Goal: Task Accomplishment & Management: Manage account settings

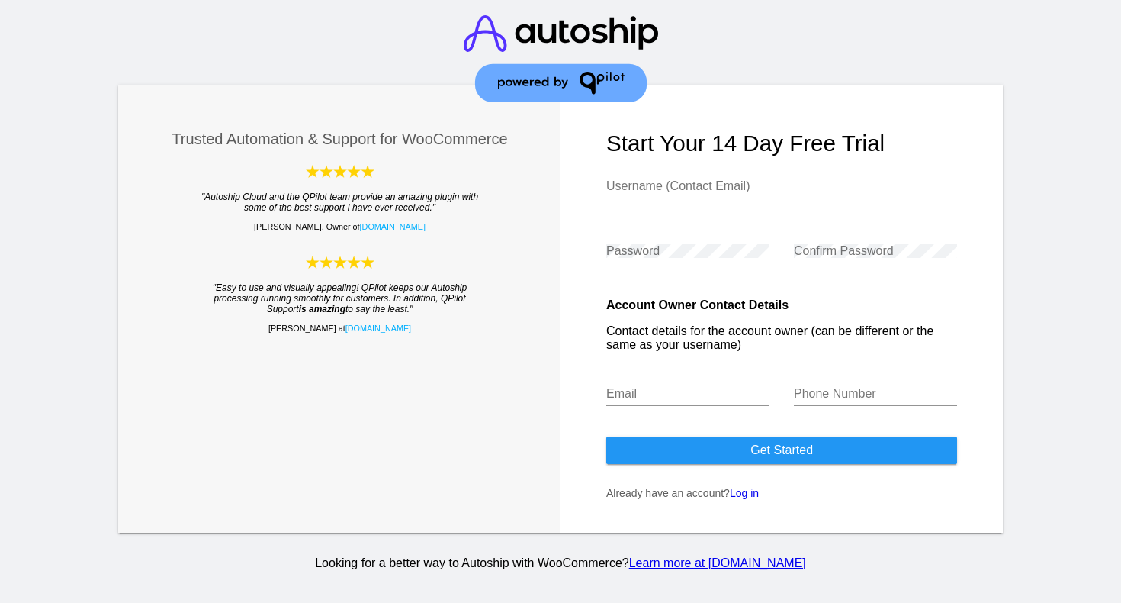
click at [750, 498] on link "Log in" at bounding box center [744, 493] width 29 height 12
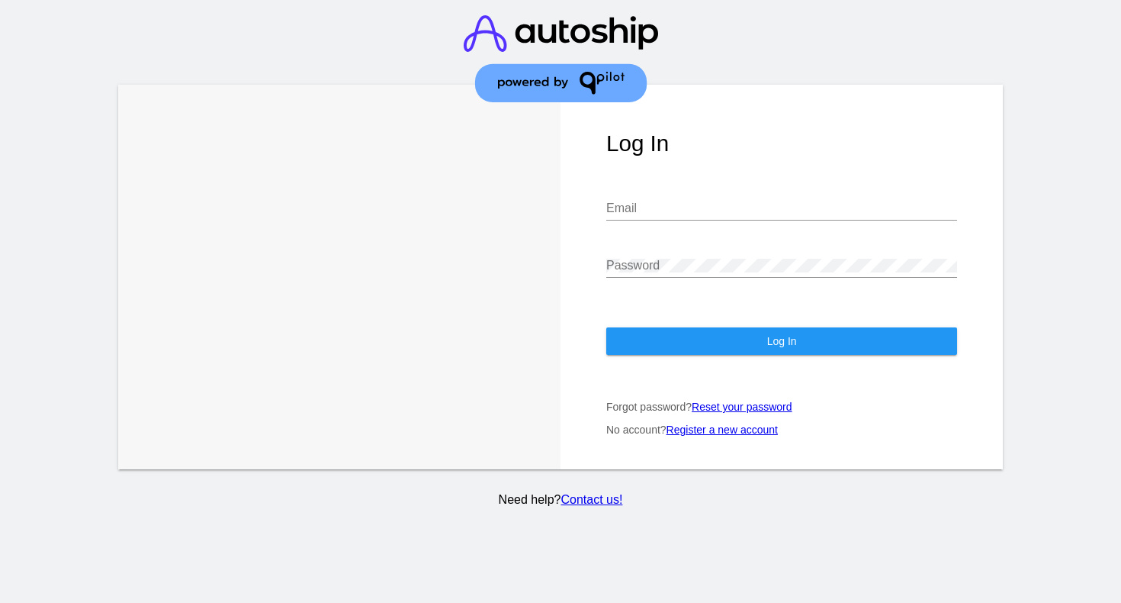
click at [701, 213] on input "Email" at bounding box center [781, 208] width 351 height 14
type input "`"
click at [0, 602] on com-1password-button at bounding box center [0, 603] width 0 height 0
type input "services@warfighterhemp.us"
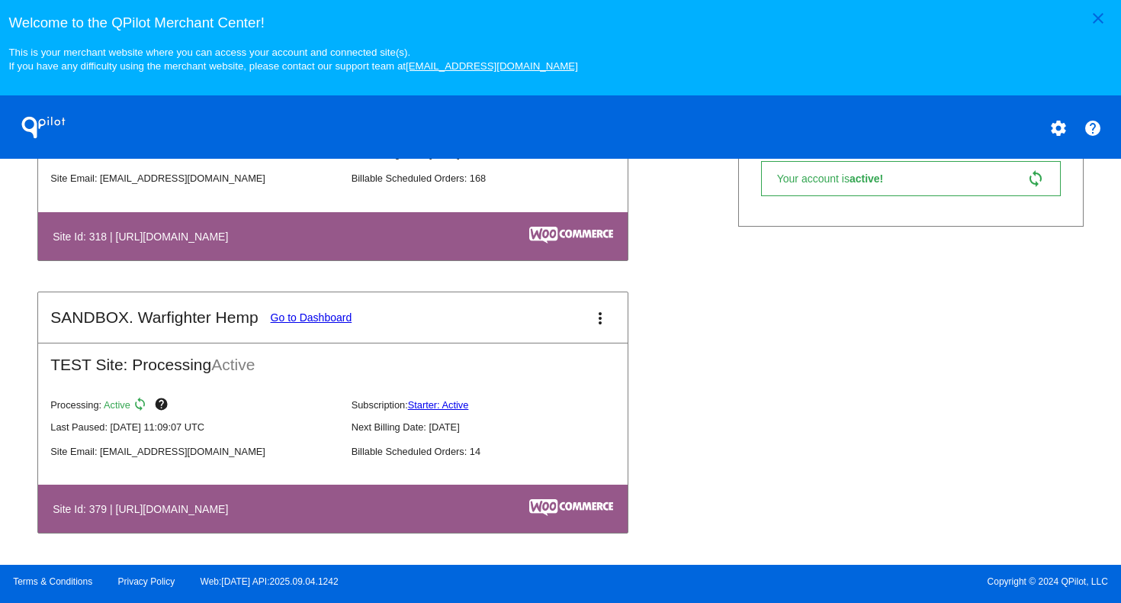
scroll to position [703, 0]
click at [322, 316] on link "Go to Dashboard" at bounding box center [312, 317] width 82 height 12
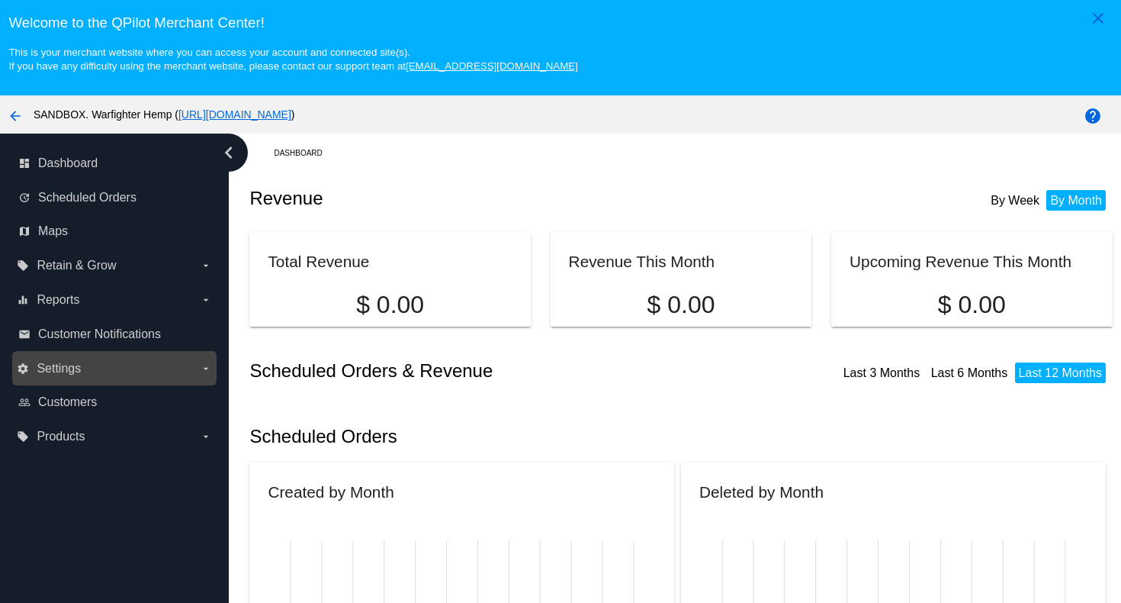
click at [85, 369] on label "settings Settings arrow_drop_down" at bounding box center [114, 368] width 195 height 24
click at [0, 0] on input "settings Settings arrow_drop_down" at bounding box center [0, 0] width 0 height 0
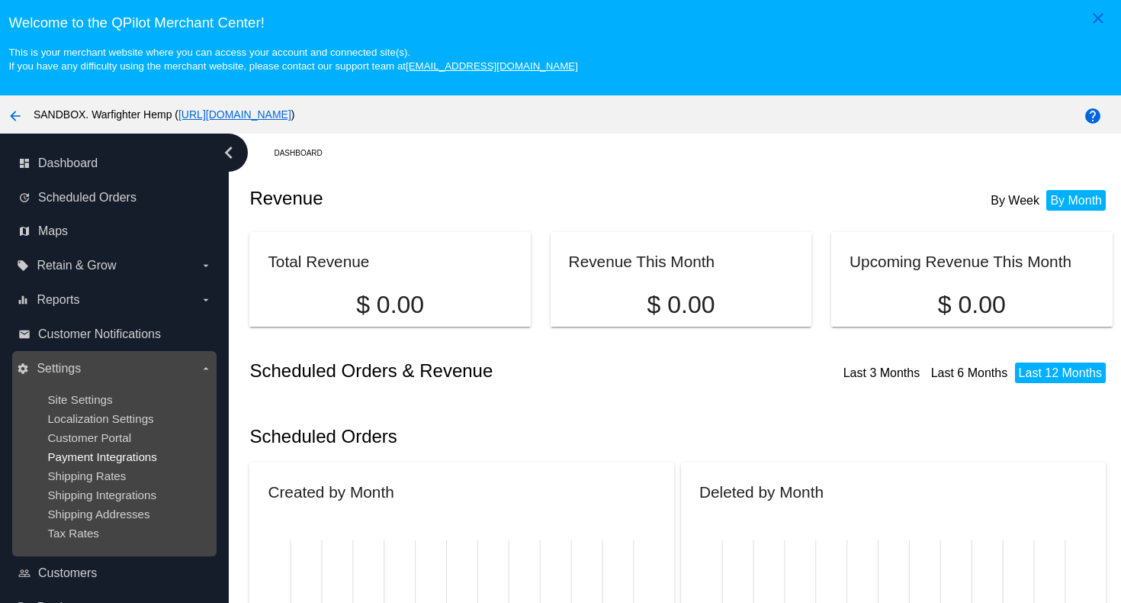
click at [92, 456] on span "Payment Integrations" at bounding box center [102, 456] width 110 height 13
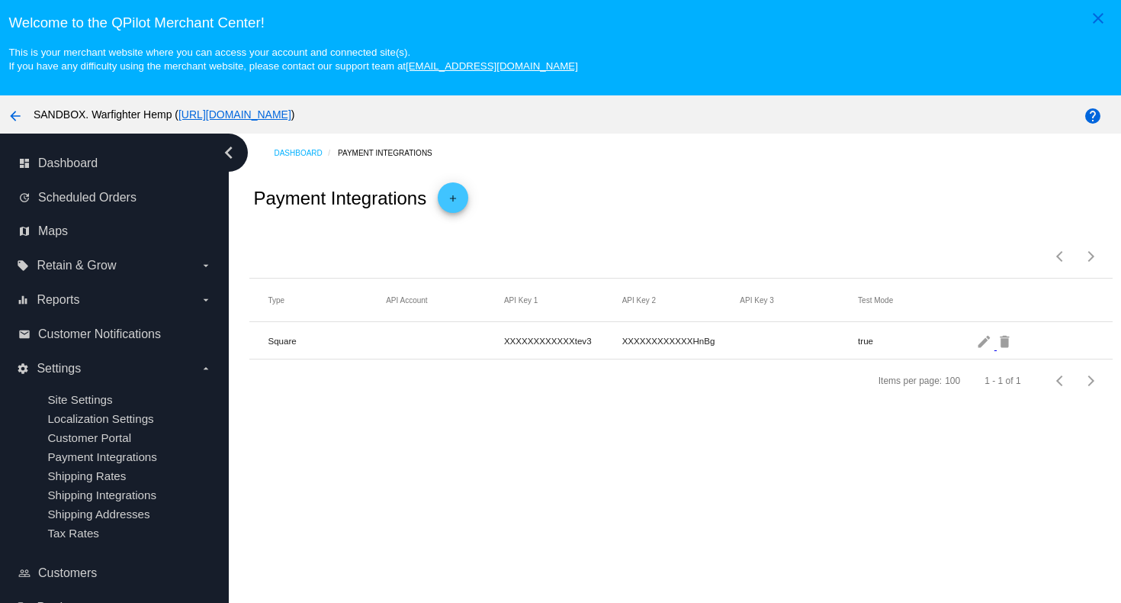
click at [14, 116] on mat-icon "arrow_back" at bounding box center [15, 116] width 18 height 18
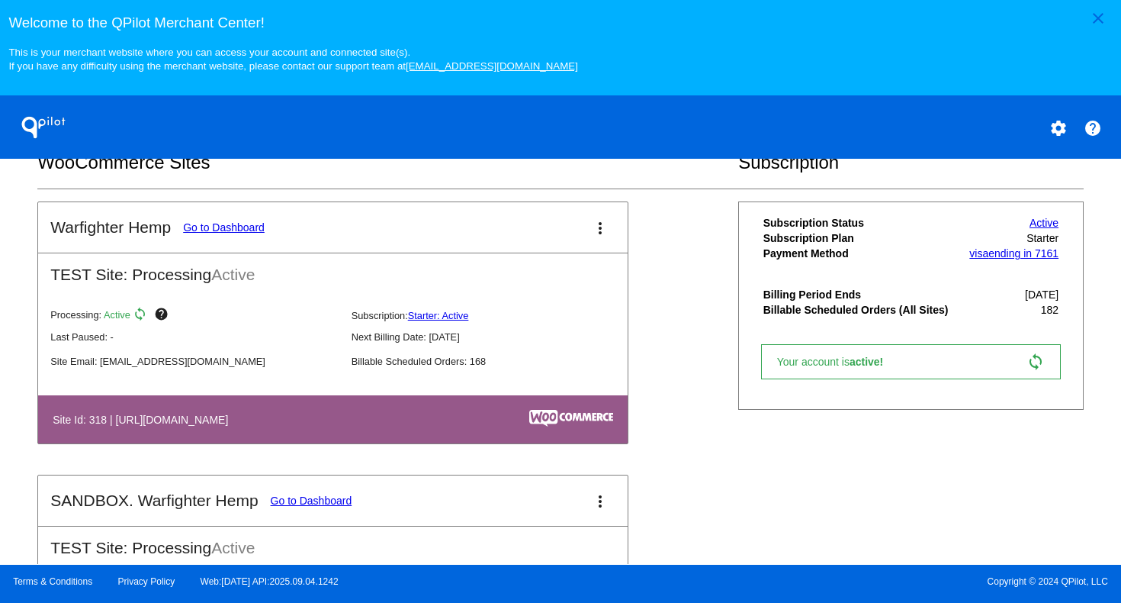
scroll to position [501, 0]
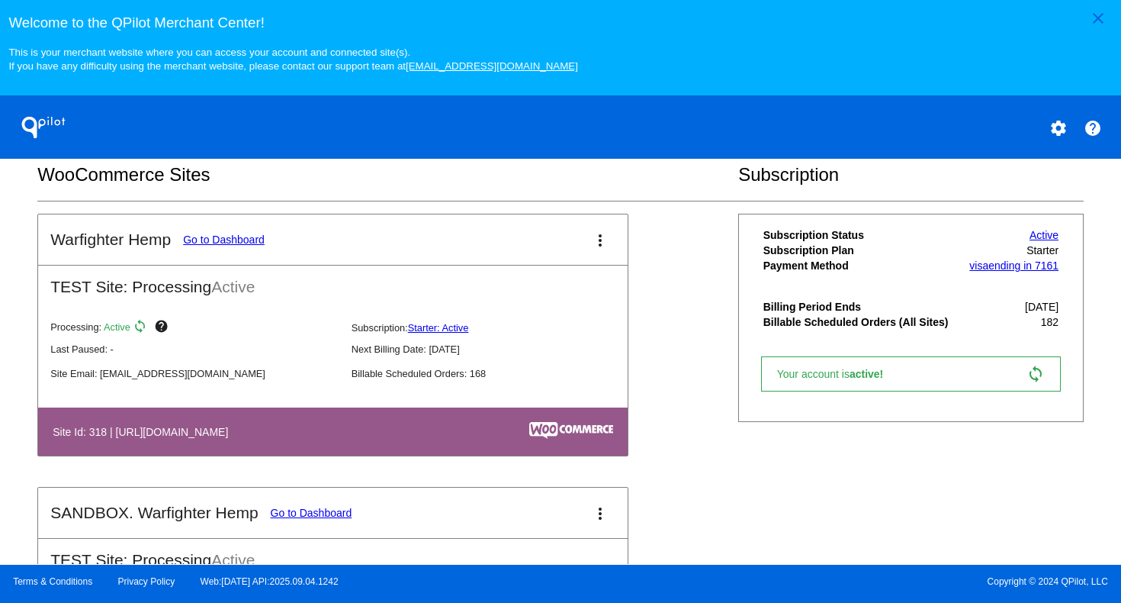
click at [233, 242] on link "Go to Dashboard" at bounding box center [224, 239] width 82 height 12
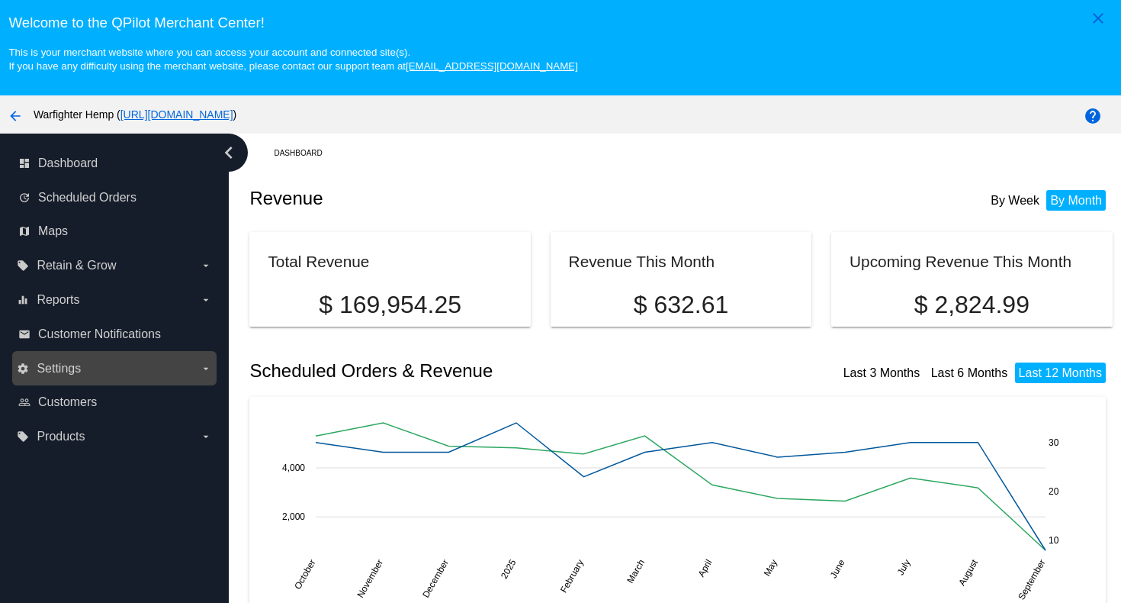
click at [96, 370] on label "settings Settings arrow_drop_down" at bounding box center [114, 368] width 195 height 24
click at [0, 0] on input "settings Settings arrow_drop_down" at bounding box center [0, 0] width 0 height 0
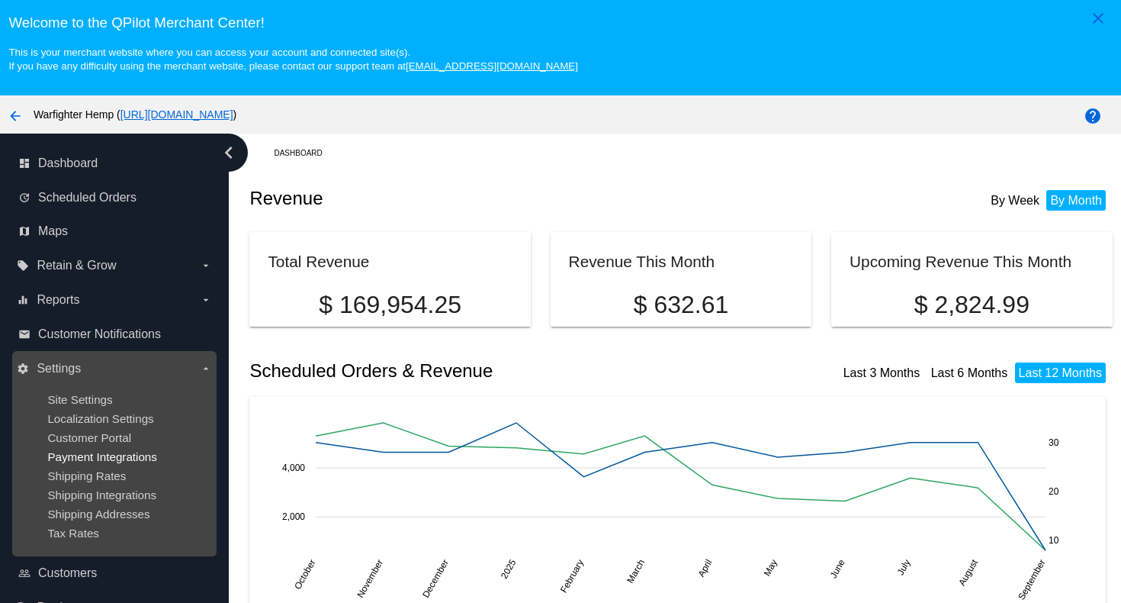
click at [83, 458] on span "Payment Integrations" at bounding box center [102, 456] width 110 height 13
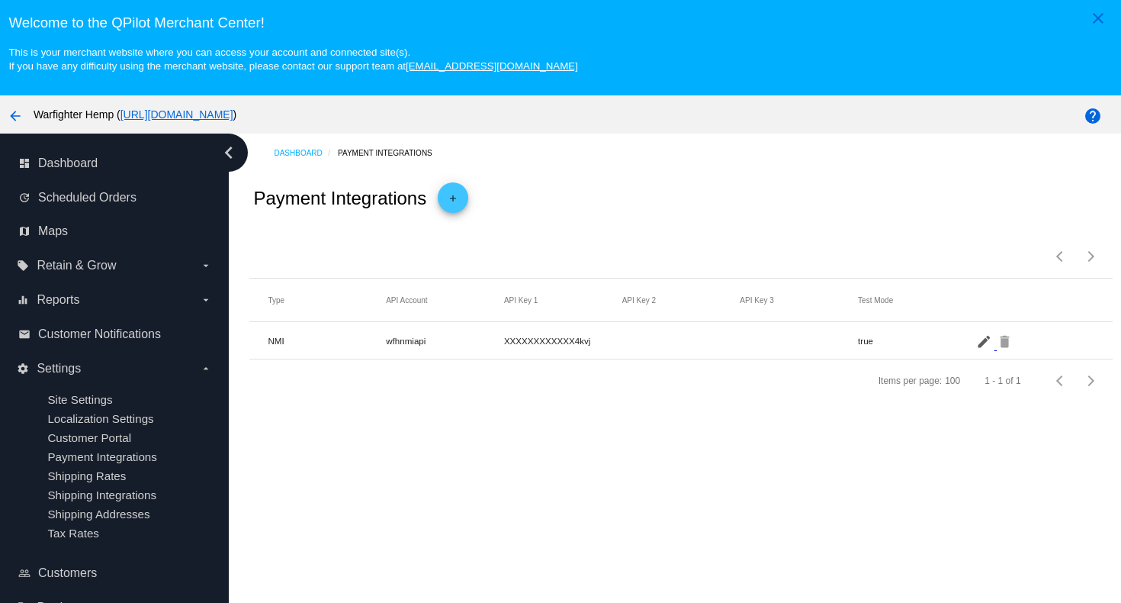
click at [984, 340] on mat-icon "edit" at bounding box center [985, 341] width 18 height 24
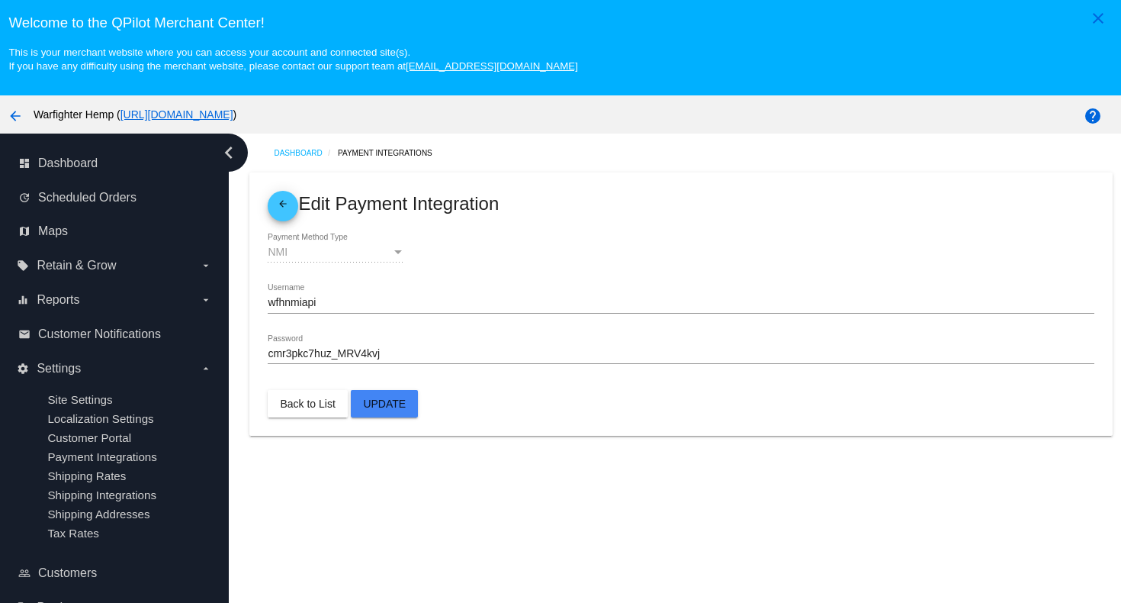
click at [393, 301] on input "wfhnmiapi" at bounding box center [681, 303] width 826 height 12
click at [389, 401] on span "Update" at bounding box center [384, 403] width 43 height 12
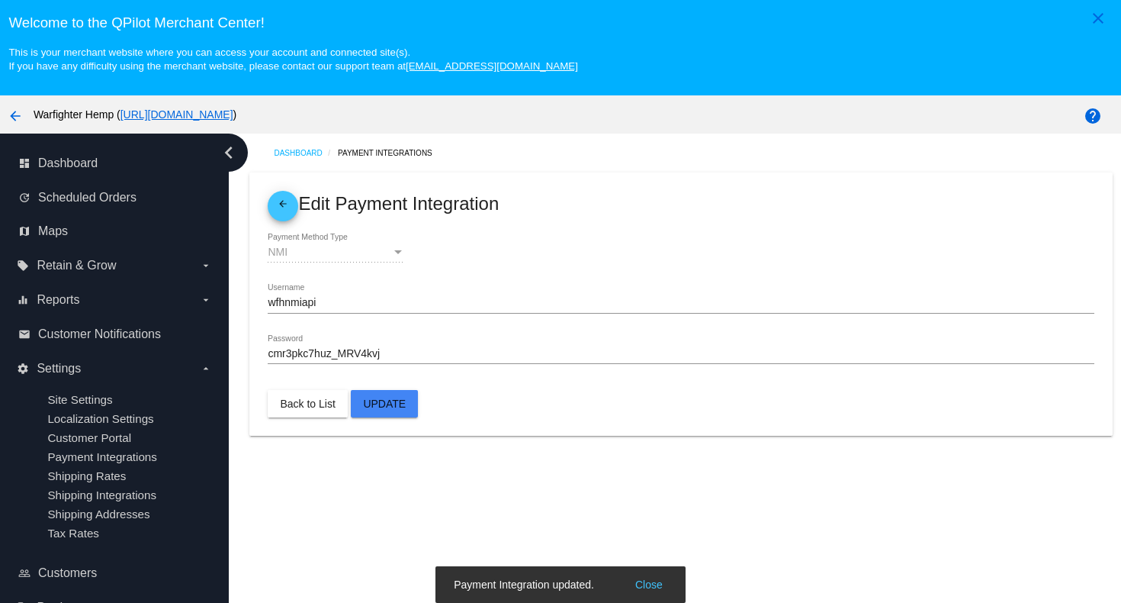
click at [650, 584] on button "Close" at bounding box center [649, 584] width 37 height 15
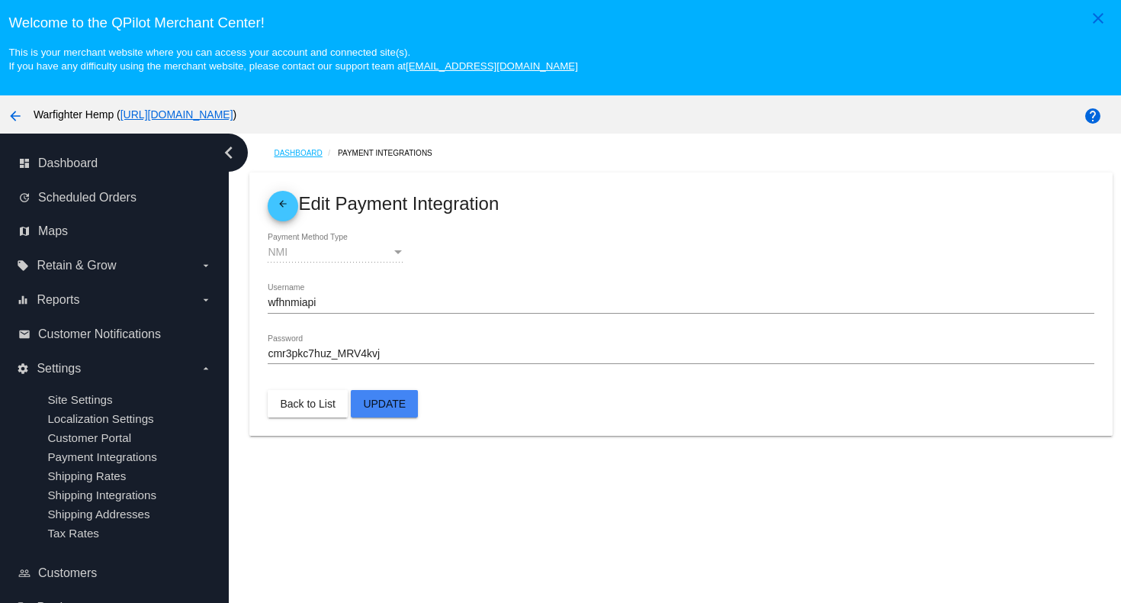
click at [307, 153] on link "Dashboard" at bounding box center [306, 153] width 64 height 24
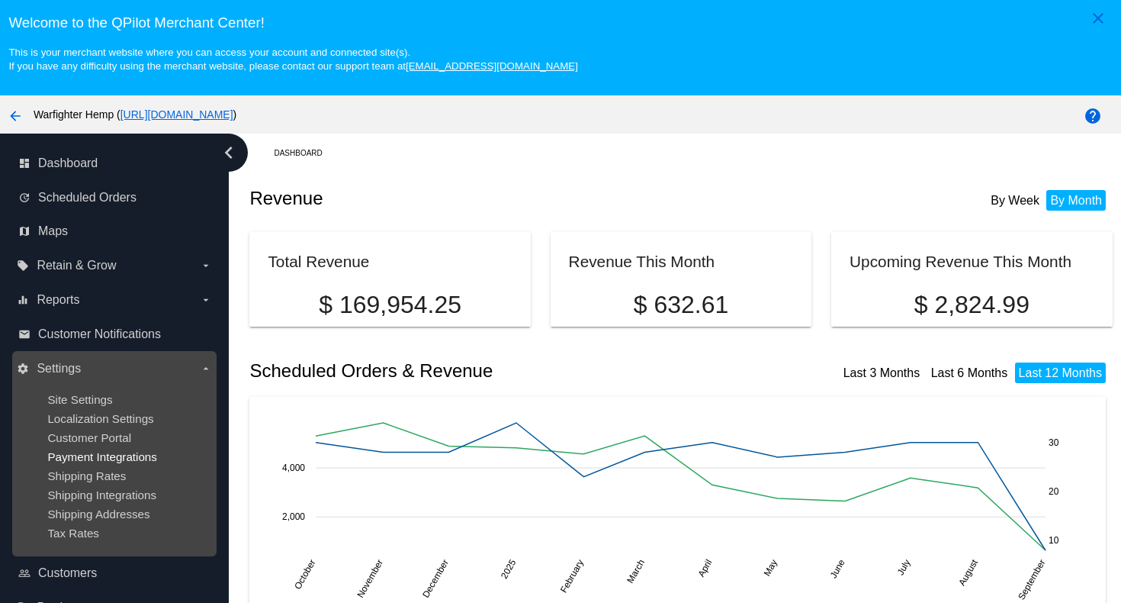
click at [121, 461] on span "Payment Integrations" at bounding box center [102, 456] width 110 height 13
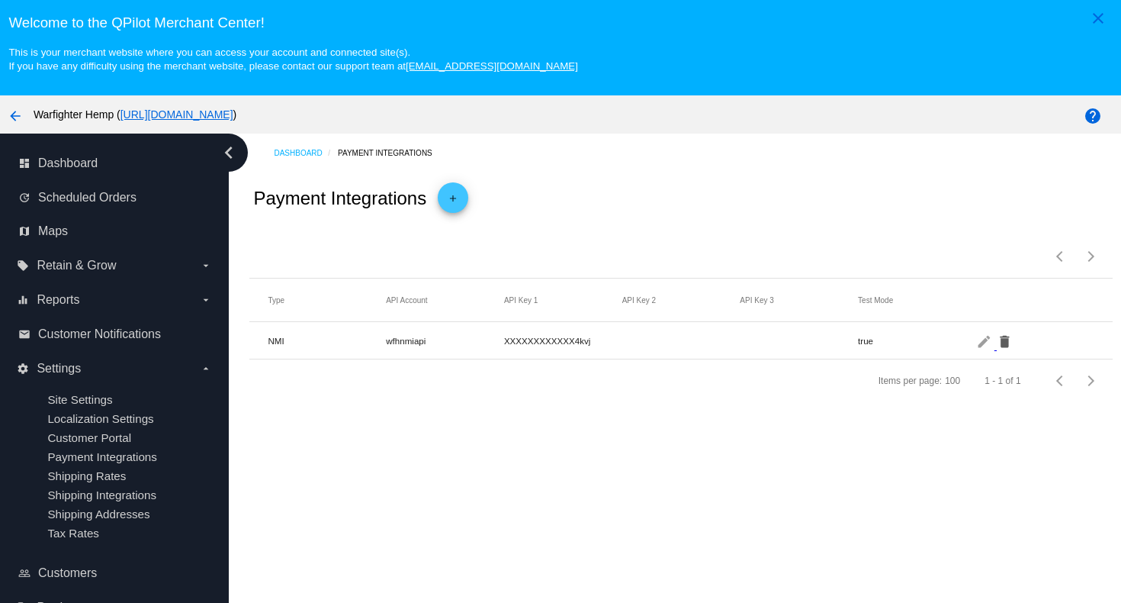
click at [1008, 341] on mat-icon "delete" at bounding box center [1006, 341] width 18 height 24
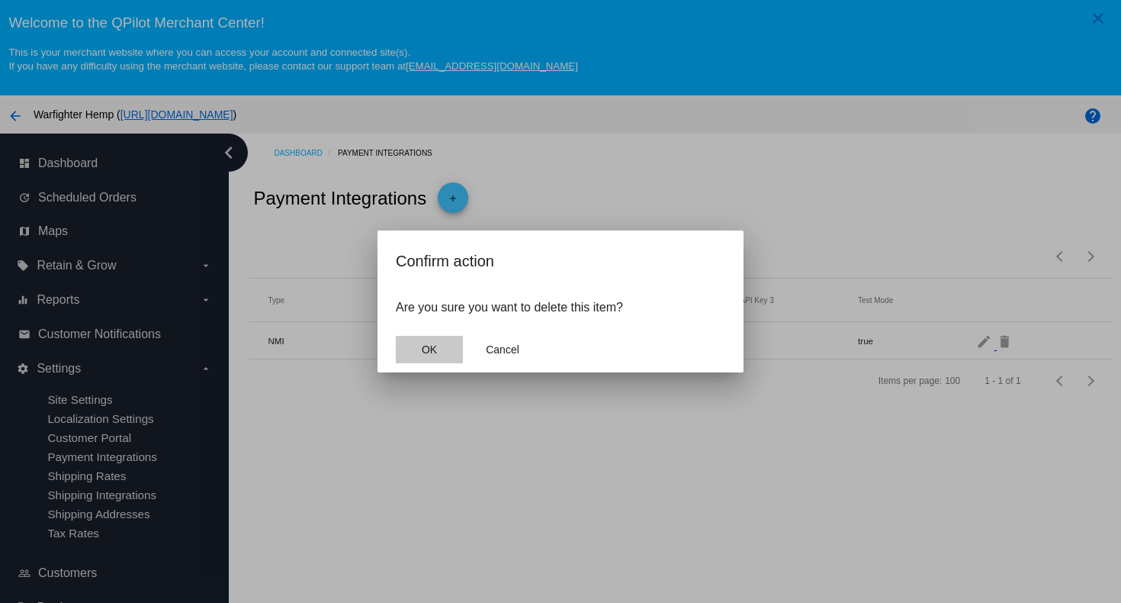
click at [424, 348] on span "OK" at bounding box center [429, 349] width 15 height 12
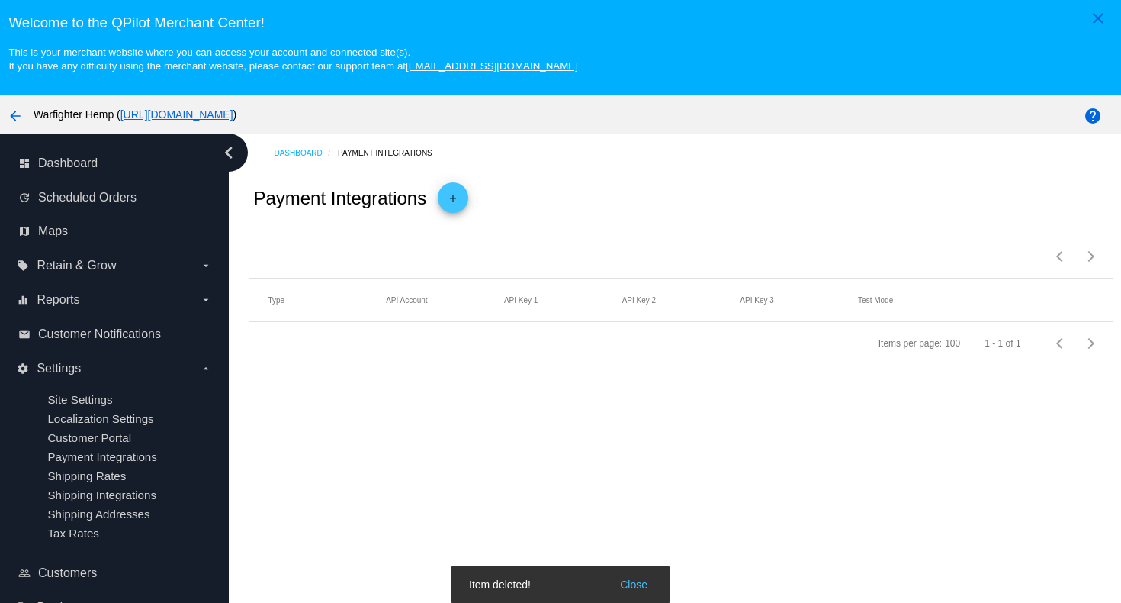
click at [452, 198] on mat-icon "add" at bounding box center [453, 202] width 18 height 18
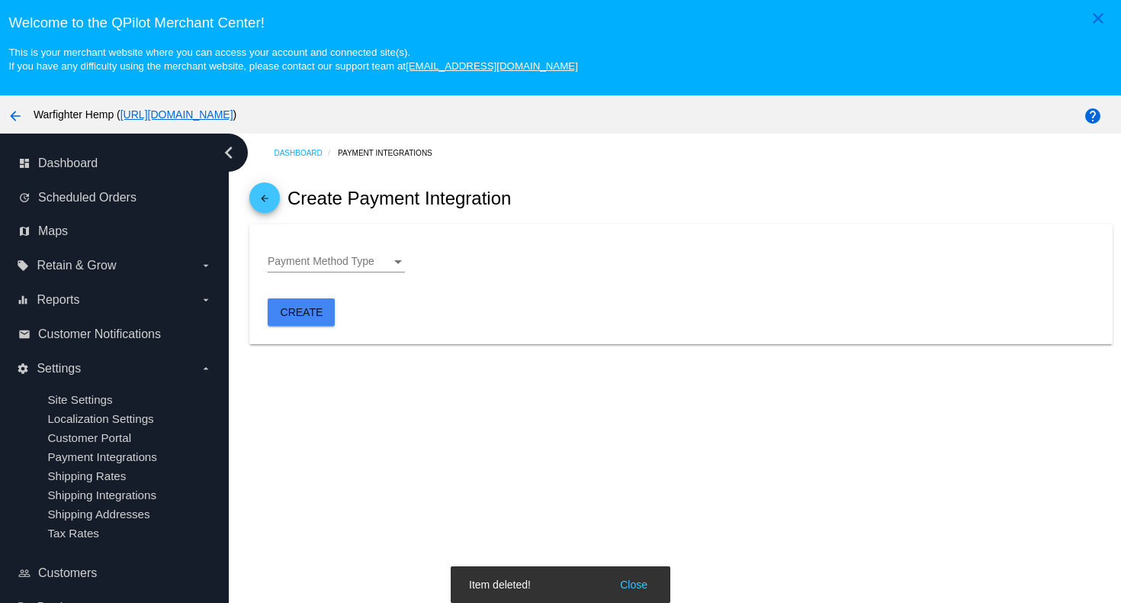
click at [349, 262] on span "Payment Method Type" at bounding box center [321, 261] width 107 height 12
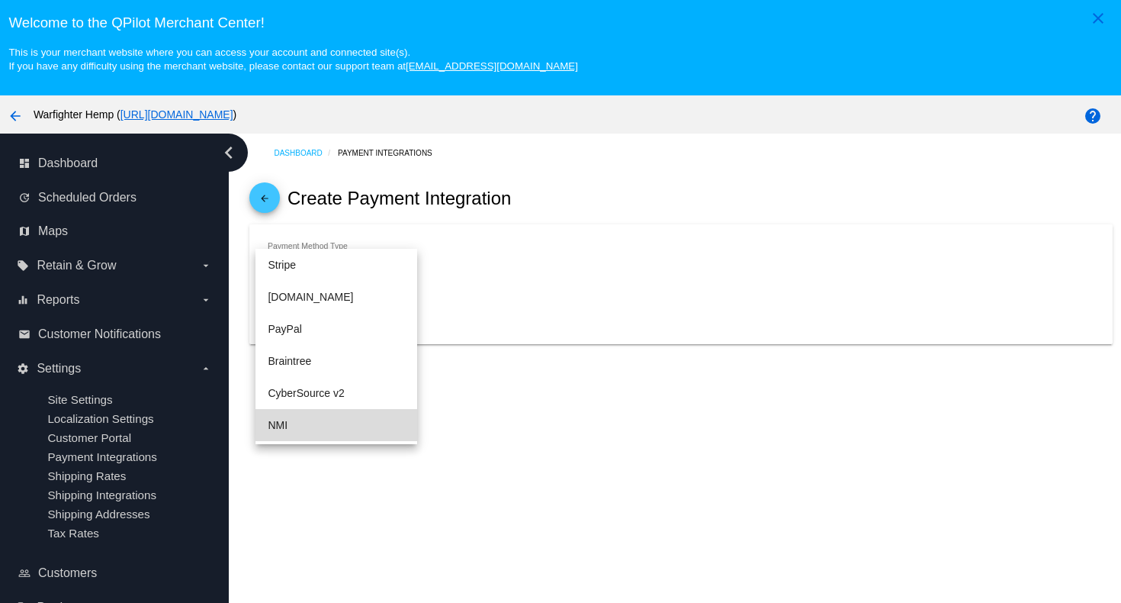
click at [281, 420] on span "NMI" at bounding box center [336, 425] width 137 height 32
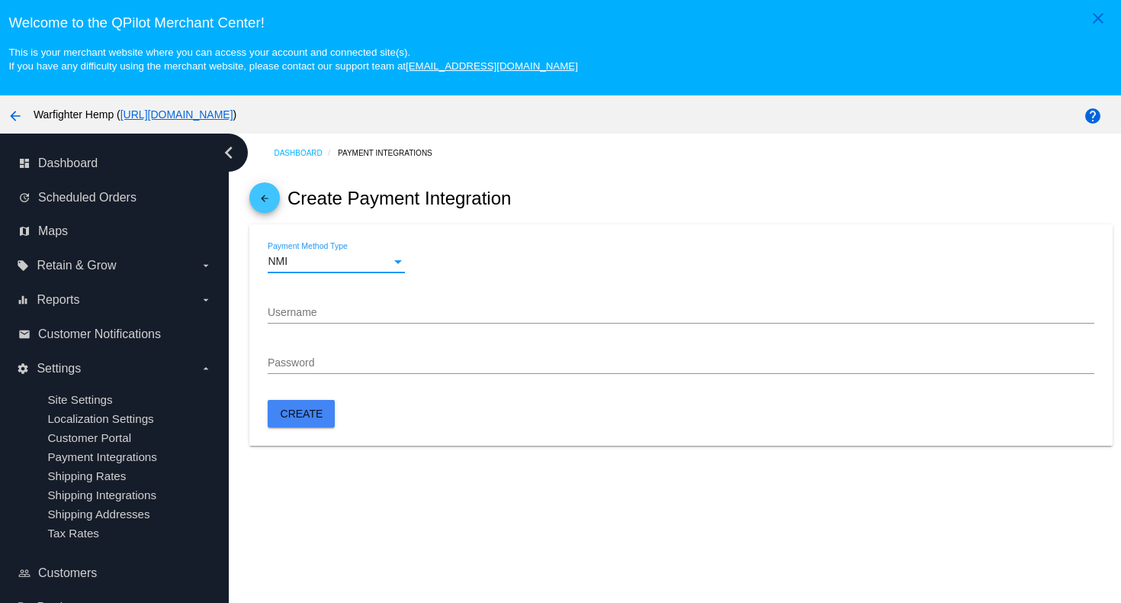
click at [301, 317] on input "Username" at bounding box center [681, 313] width 826 height 12
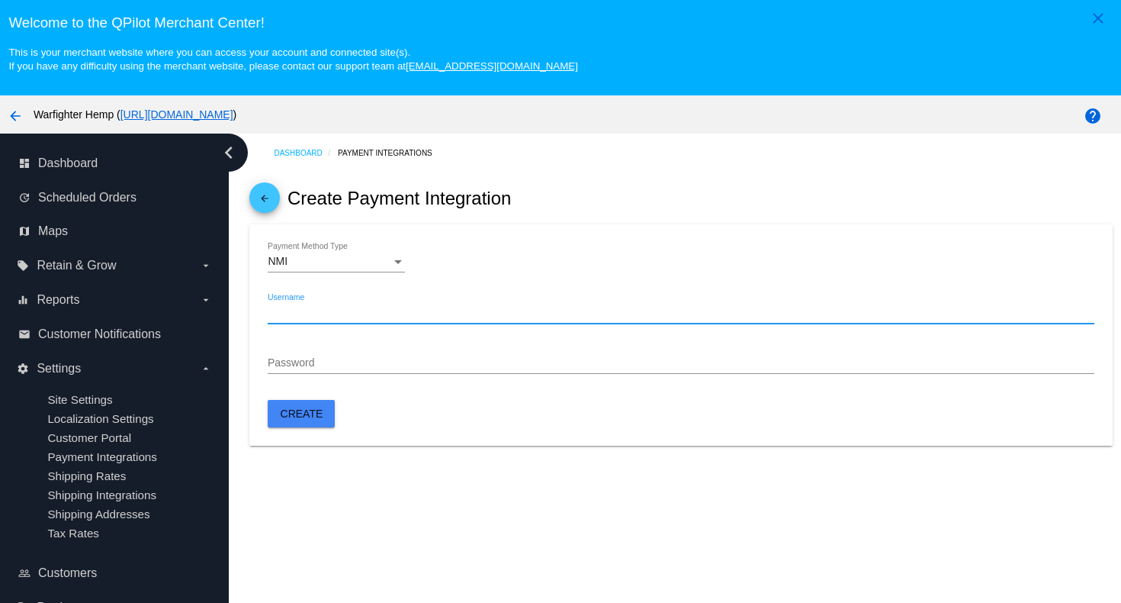
paste input "wfhnmiapi"
type input "wfhnmiapi"
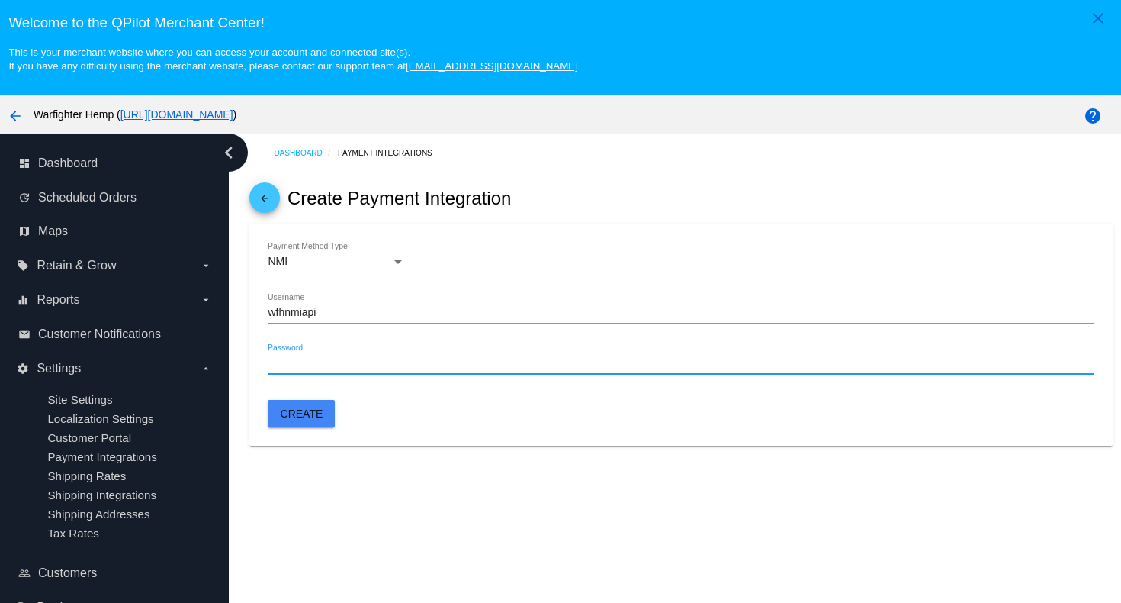
paste input "cmr3pkc7huz_MRV4kvj"
type input "cmr3pkc7huz_MRV4kvj"
click at [295, 413] on span "Create" at bounding box center [302, 413] width 43 height 12
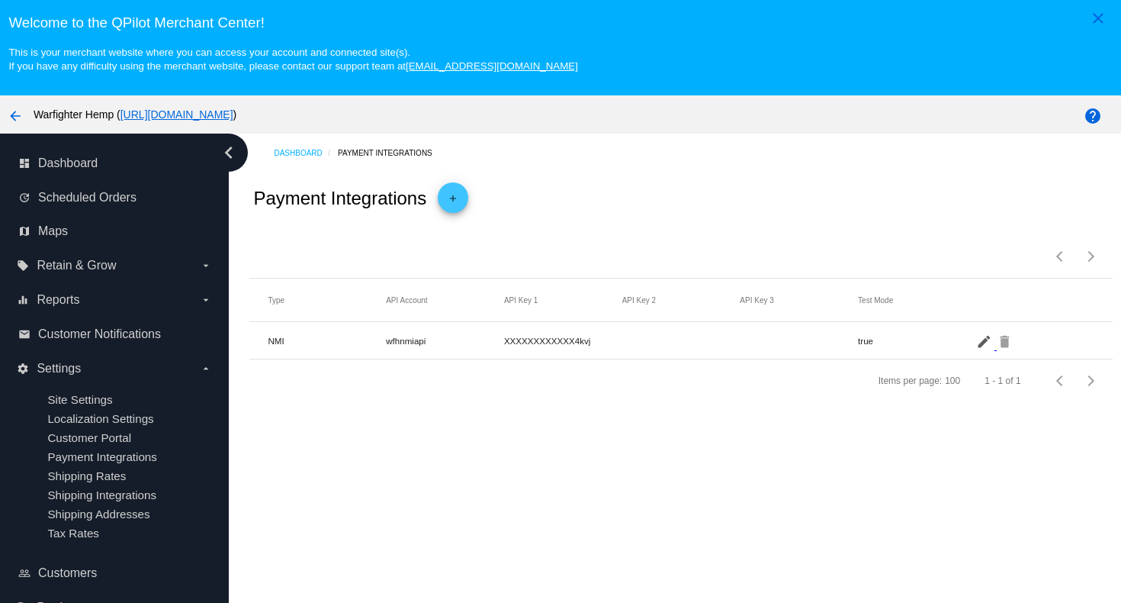
click at [982, 339] on mat-icon "edit" at bounding box center [985, 341] width 18 height 24
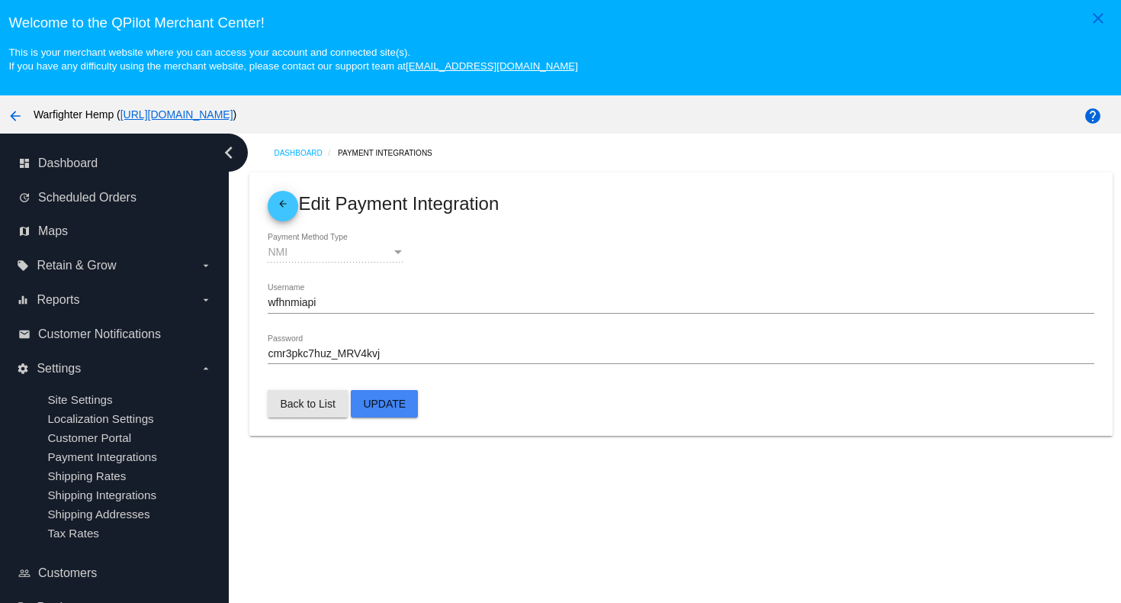
click at [313, 403] on span "Back to List" at bounding box center [307, 403] width 55 height 12
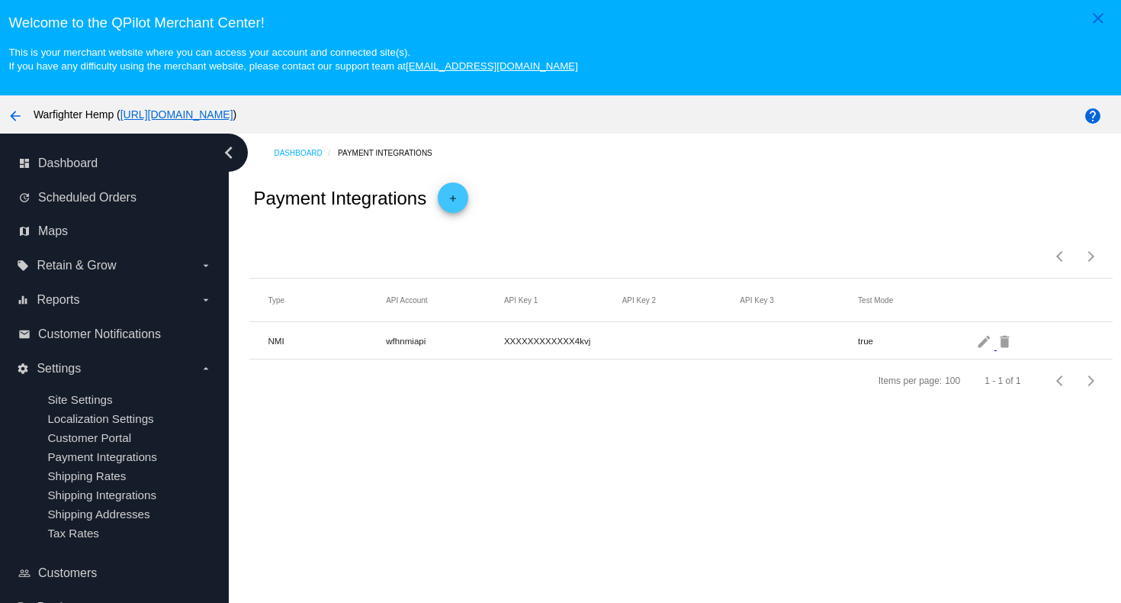
click at [716, 208] on div "Payment Integrations add" at bounding box center [680, 198] width 863 height 52
click at [1093, 115] on mat-icon "help" at bounding box center [1093, 116] width 18 height 18
click at [625, 230] on div "Items per page: 100 1 - 1 of 1" at bounding box center [680, 250] width 863 height 53
click at [85, 161] on span "Dashboard" at bounding box center [67, 163] width 59 height 14
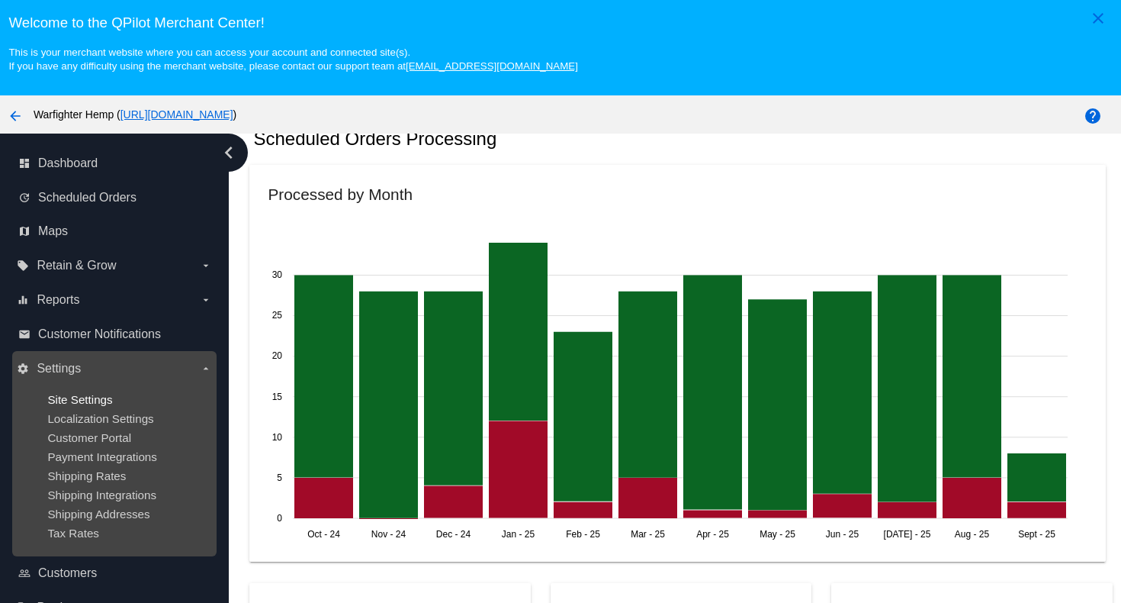
click at [72, 398] on span "Site Settings" at bounding box center [79, 399] width 65 height 13
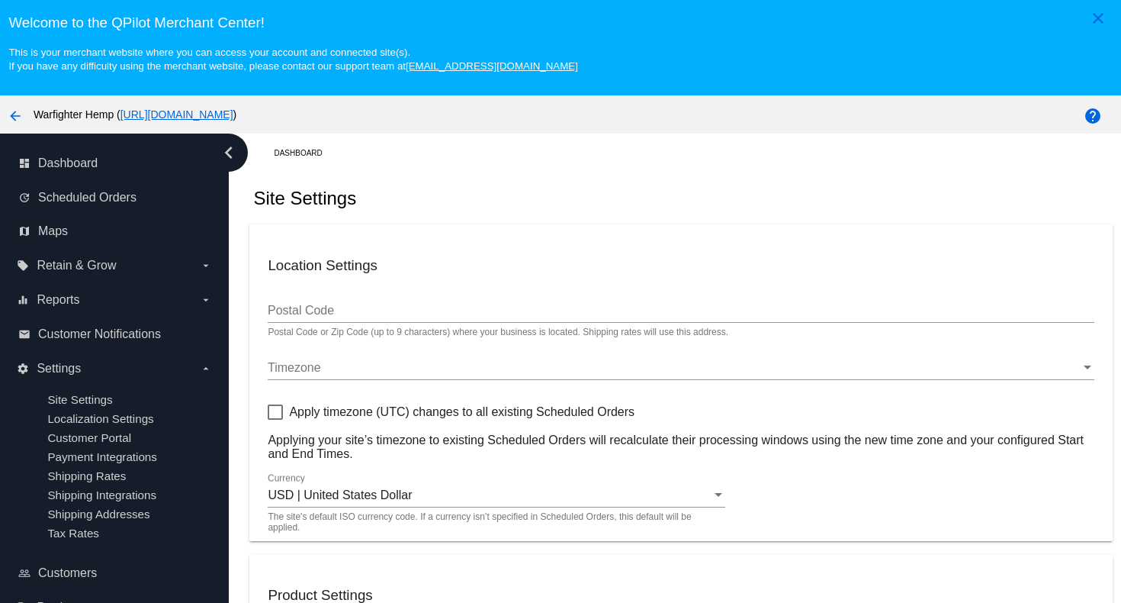
click at [15, 116] on mat-icon "arrow_back" at bounding box center [15, 116] width 18 height 18
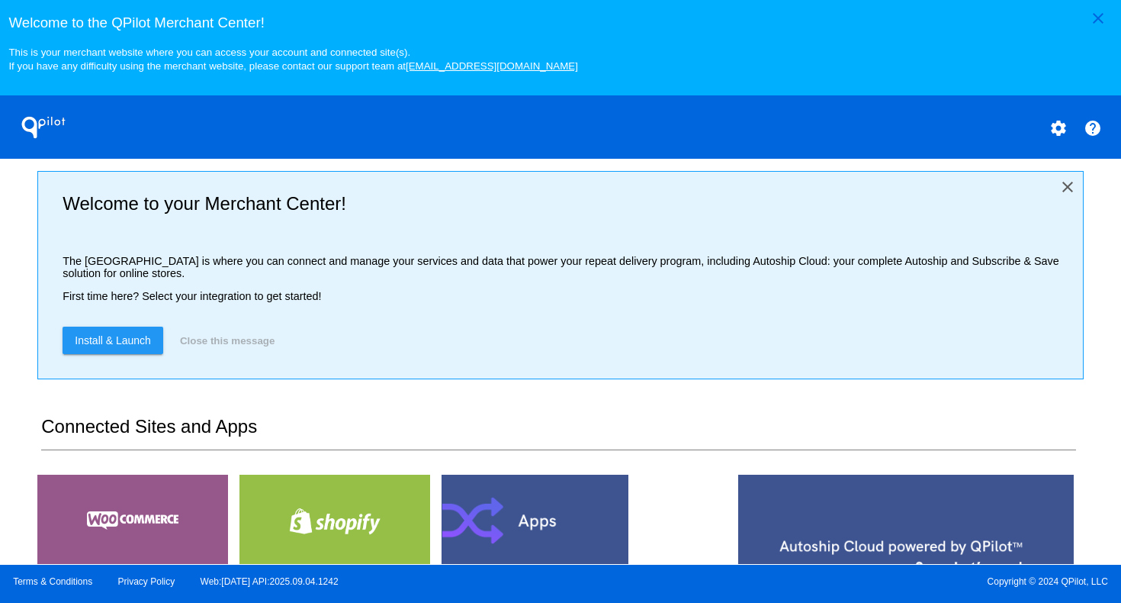
click at [1067, 188] on mat-icon "close" at bounding box center [1068, 187] width 18 height 18
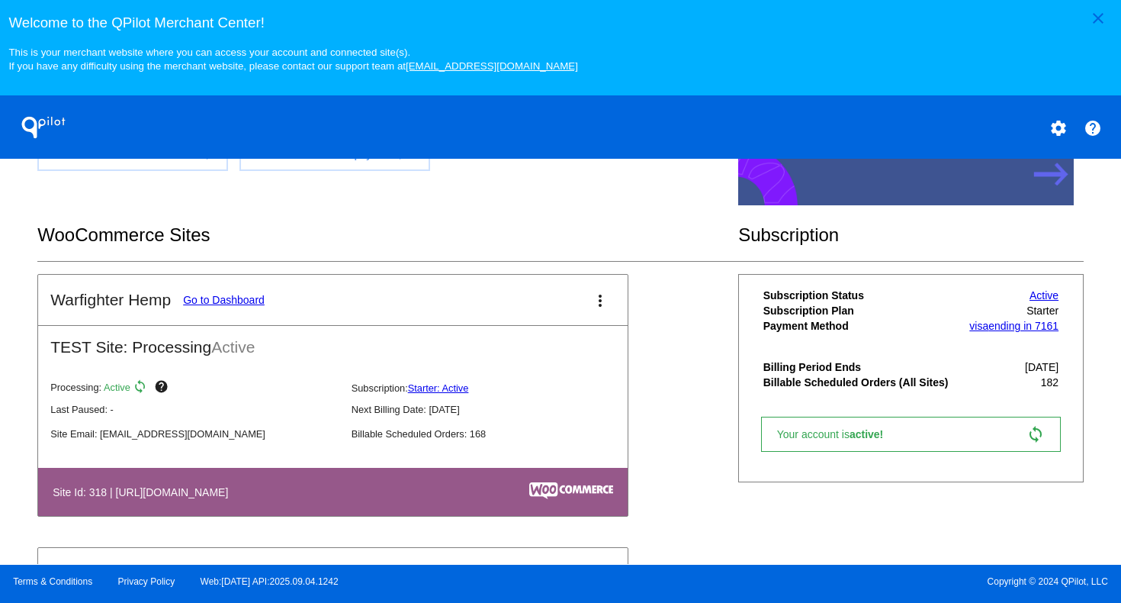
scroll to position [223, 0]
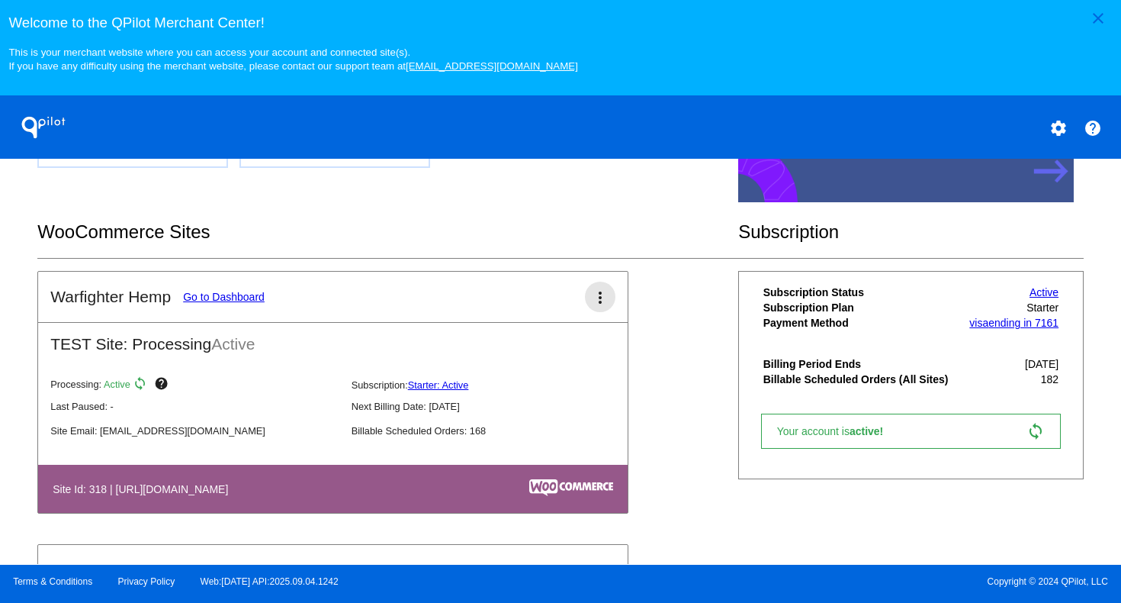
click at [600, 295] on mat-icon "more_vert" at bounding box center [600, 297] width 18 height 18
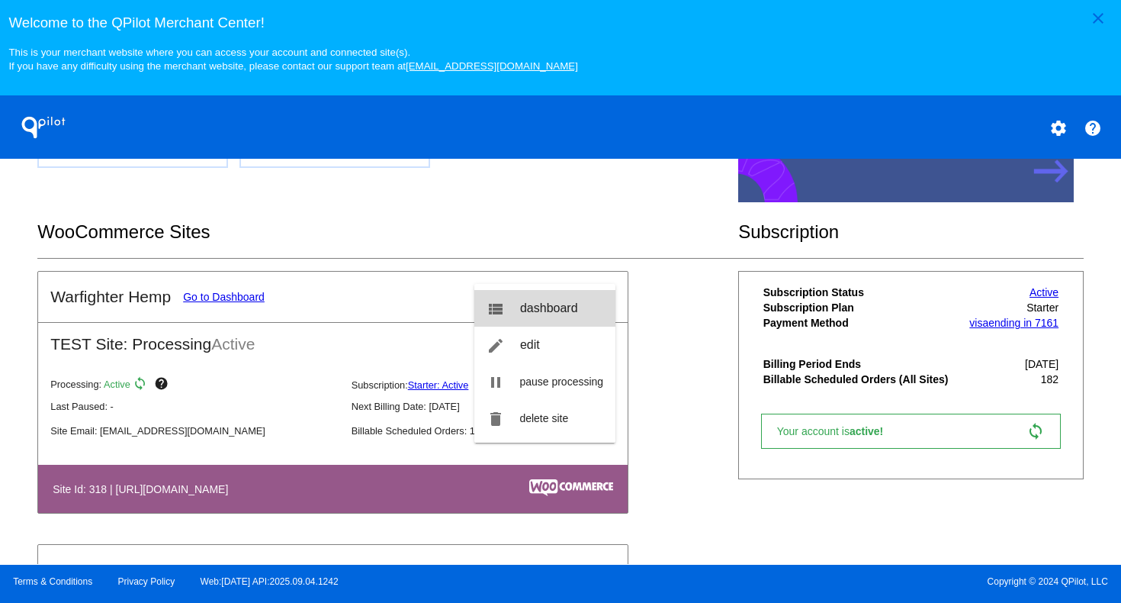
click at [562, 313] on span "dashboard" at bounding box center [549, 307] width 58 height 13
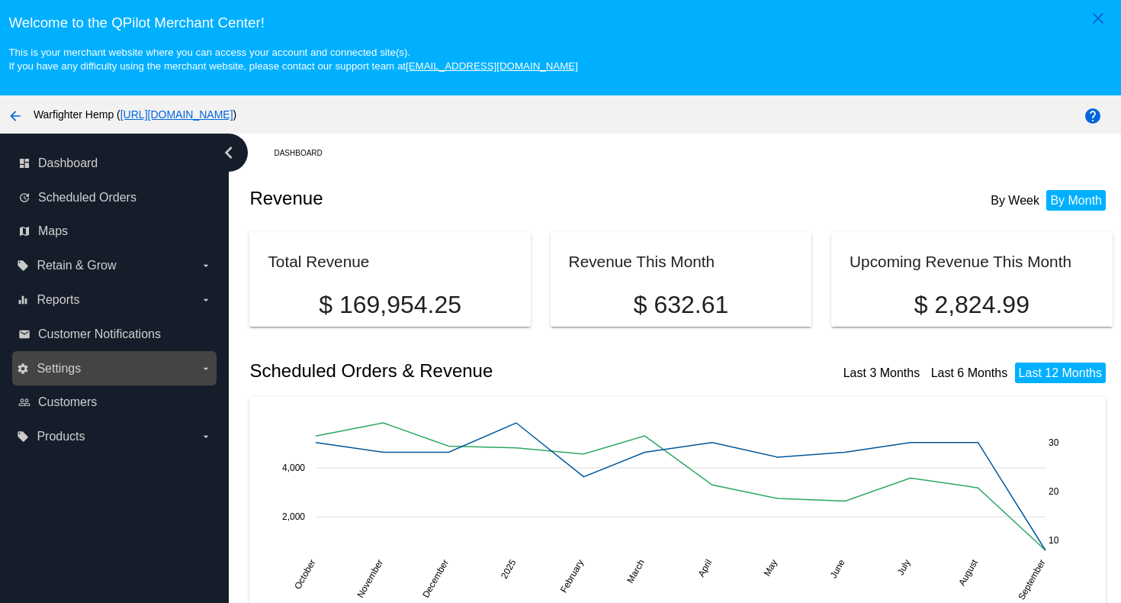
click at [78, 372] on span "Settings" at bounding box center [59, 369] width 44 height 14
click at [0, 0] on input "settings Settings arrow_drop_down" at bounding box center [0, 0] width 0 height 0
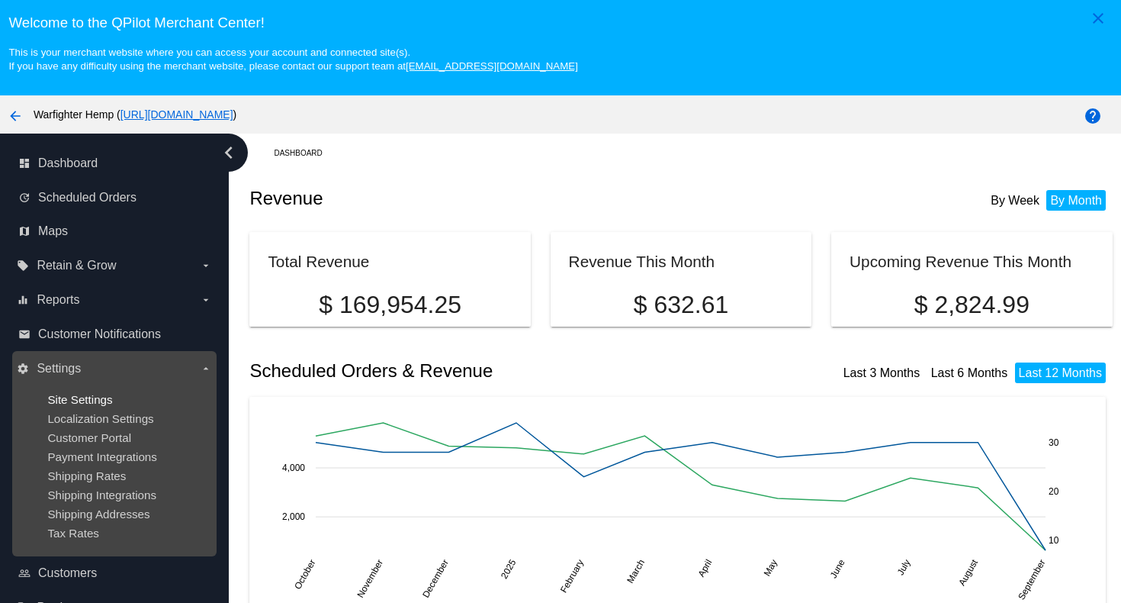
click at [79, 399] on span "Site Settings" at bounding box center [79, 399] width 65 height 13
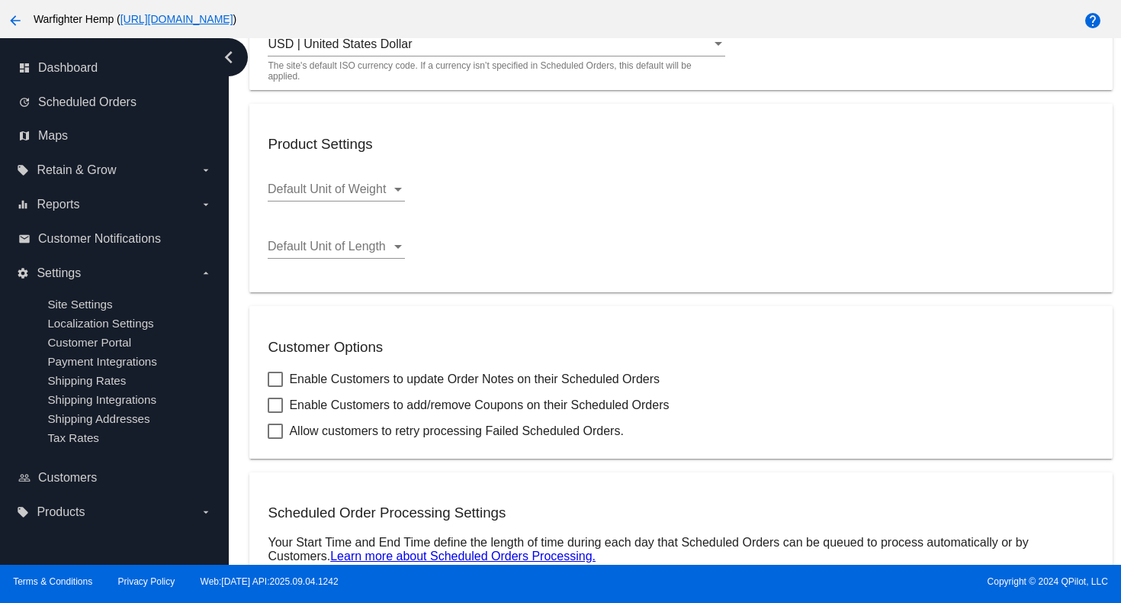
scroll to position [259, 0]
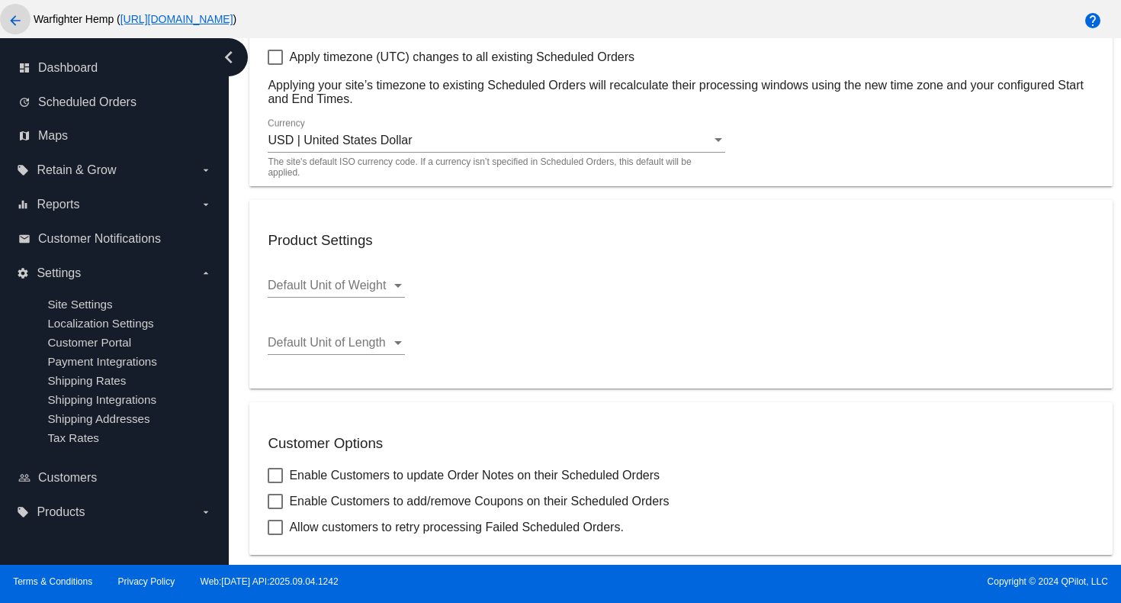
click at [16, 28] on mat-icon "arrow_back" at bounding box center [15, 20] width 18 height 18
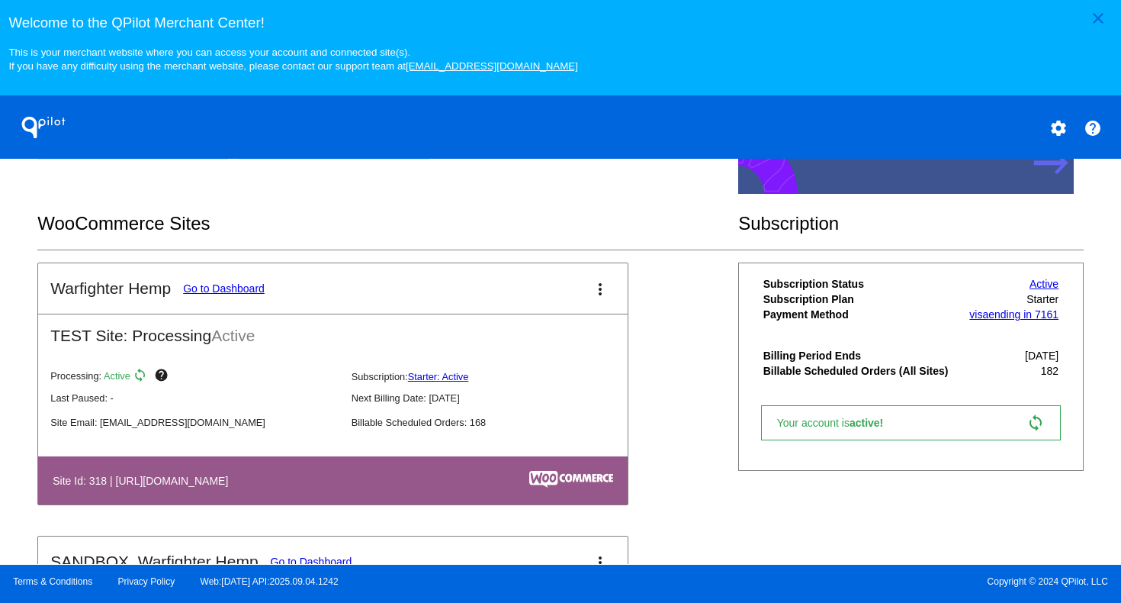
scroll to position [307, 0]
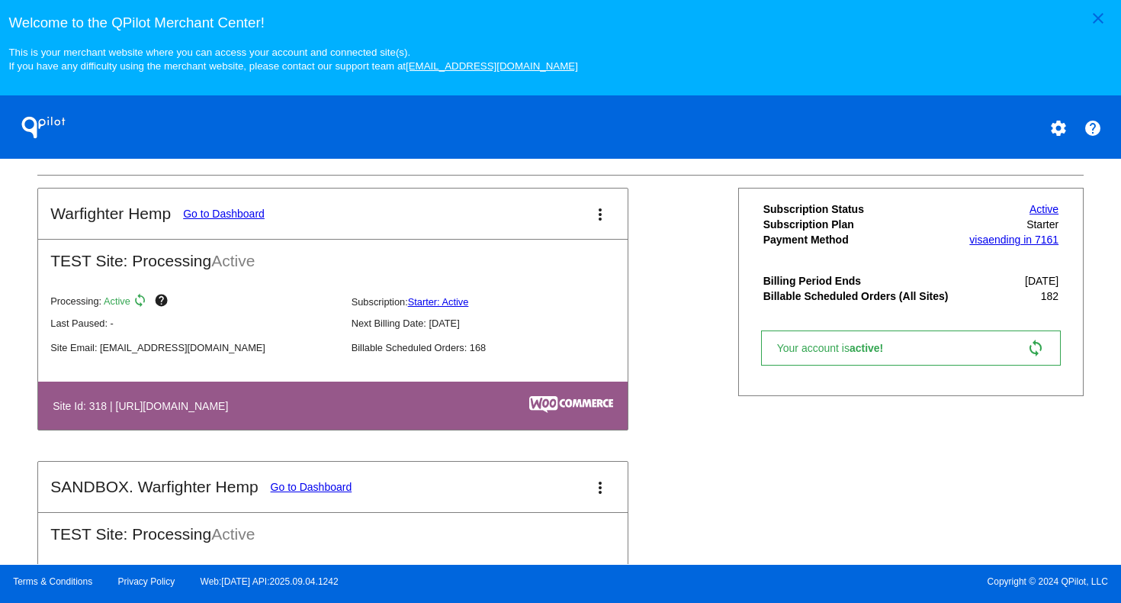
click at [604, 216] on mat-icon "more_vert" at bounding box center [600, 214] width 18 height 18
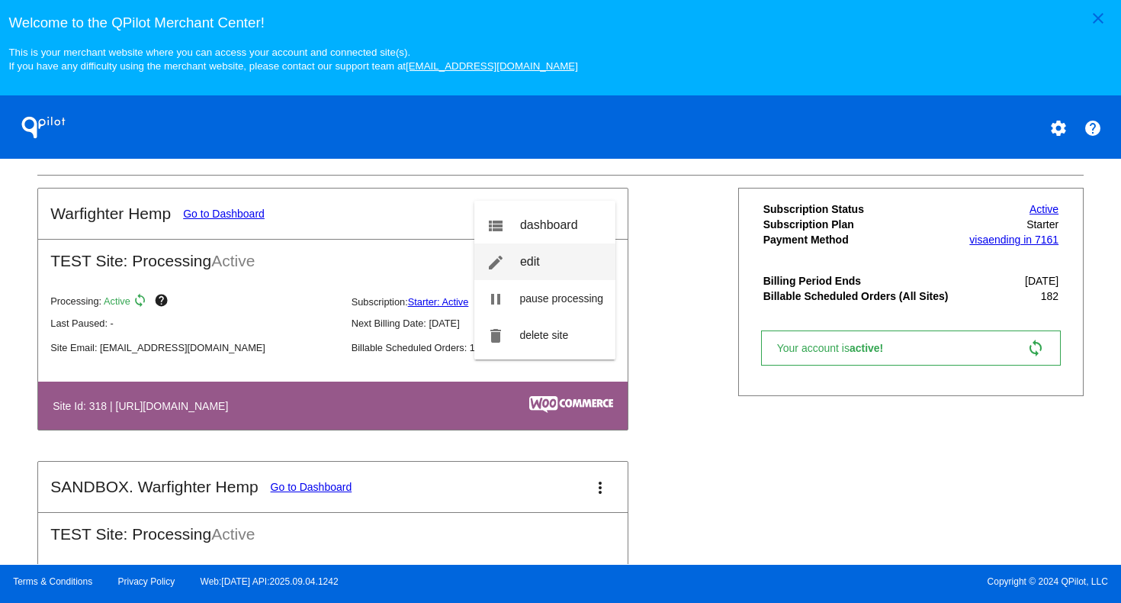
click at [547, 262] on link "edit edit" at bounding box center [545, 261] width 142 height 37
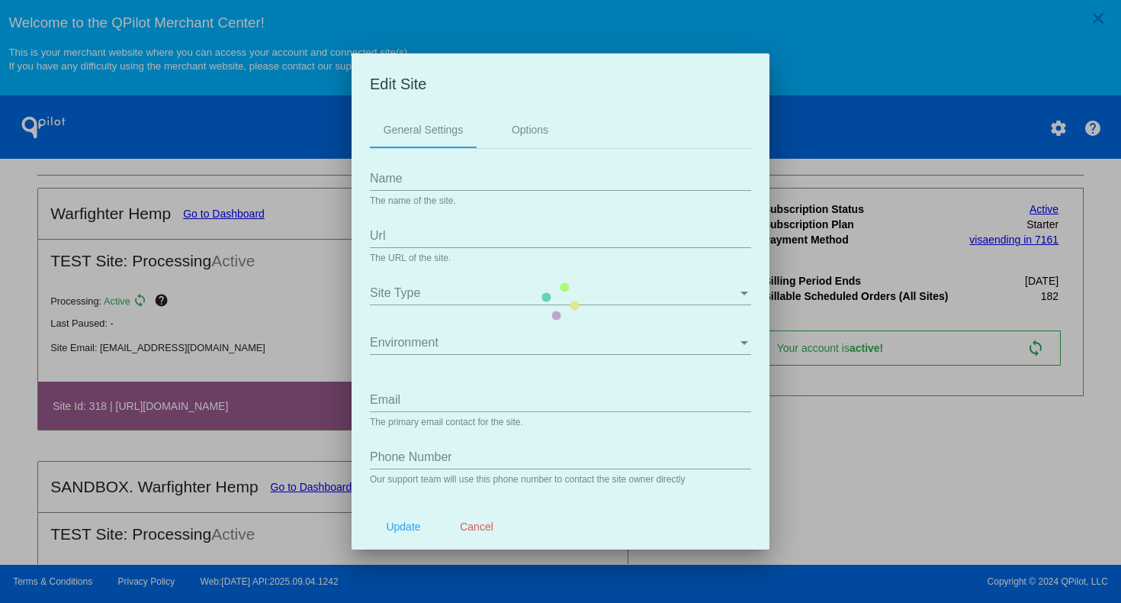
type input "Warfighter Hemp"
type input "https://www.warfighterhemp.com"
type input "twright@thomasofwright.com"
type input "/my-account/scheduled-orders/"
type input "/my-account/payment-methods/"
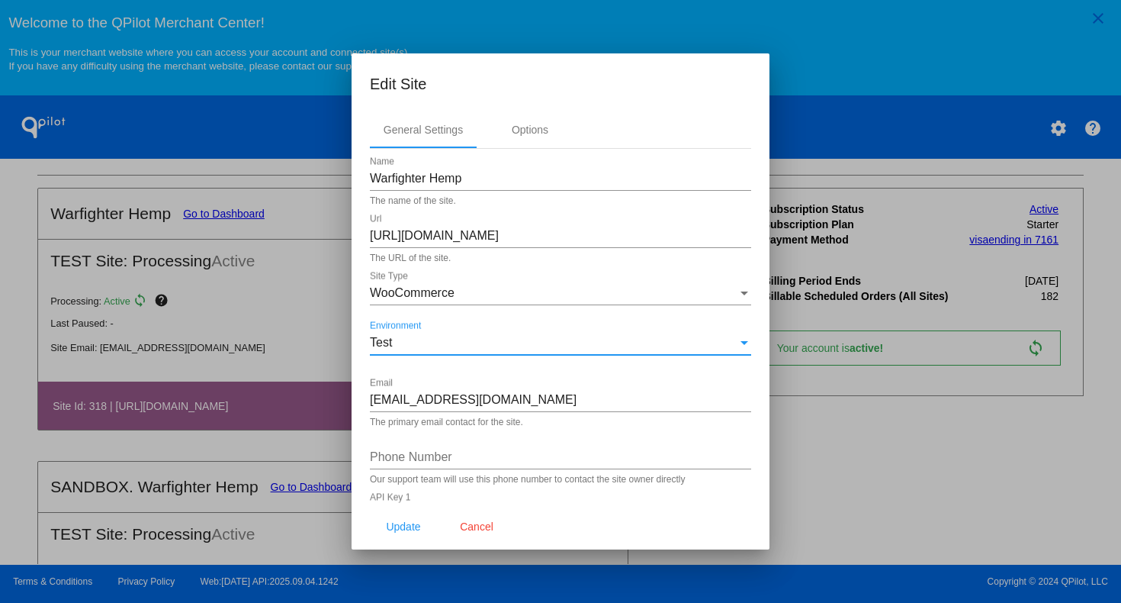
click at [446, 349] on div "Test" at bounding box center [554, 343] width 368 height 14
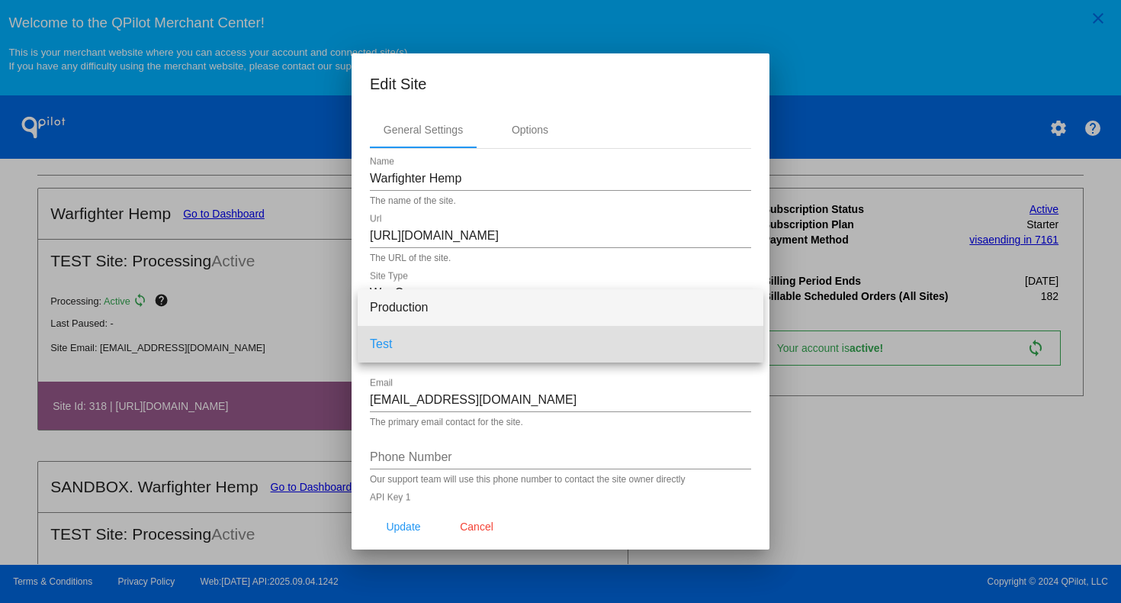
click at [442, 310] on span "Production" at bounding box center [560, 307] width 381 height 37
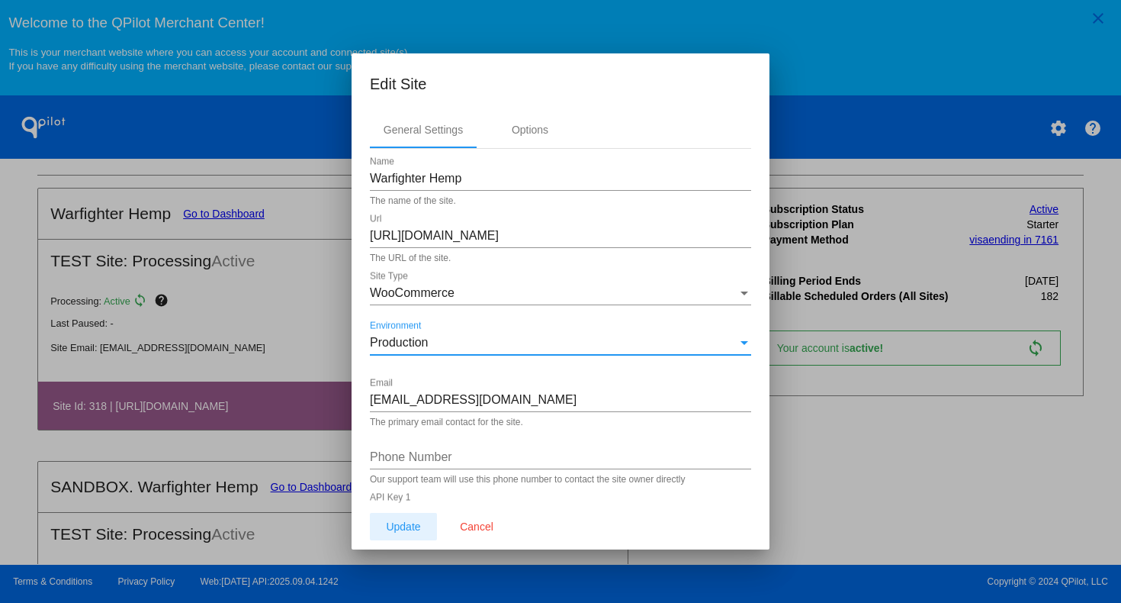
click at [400, 526] on span "Update" at bounding box center [403, 526] width 34 height 12
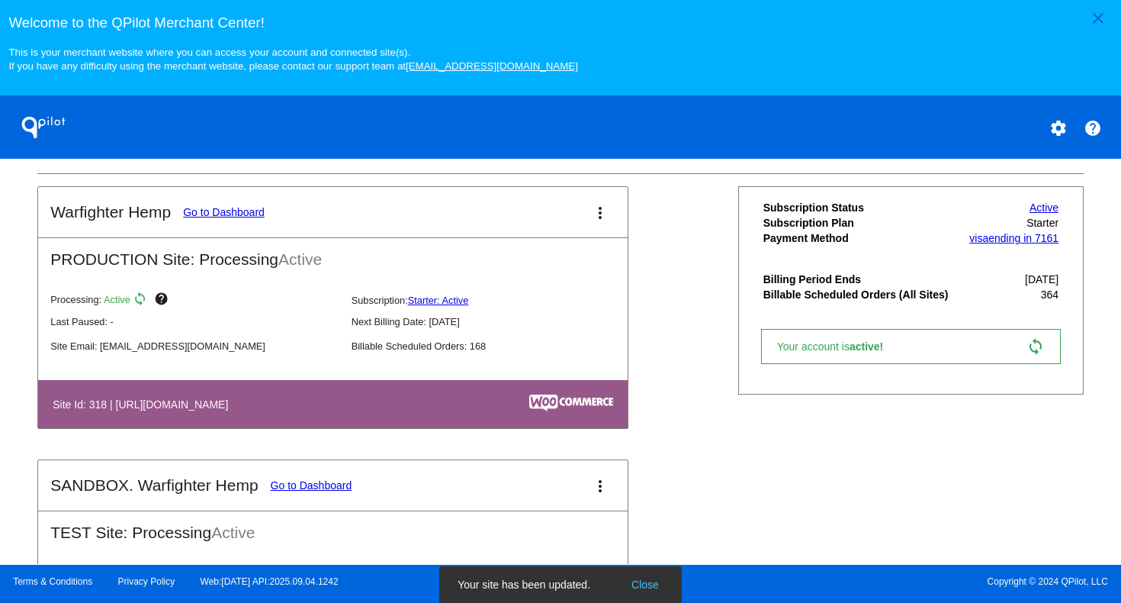
scroll to position [303, 0]
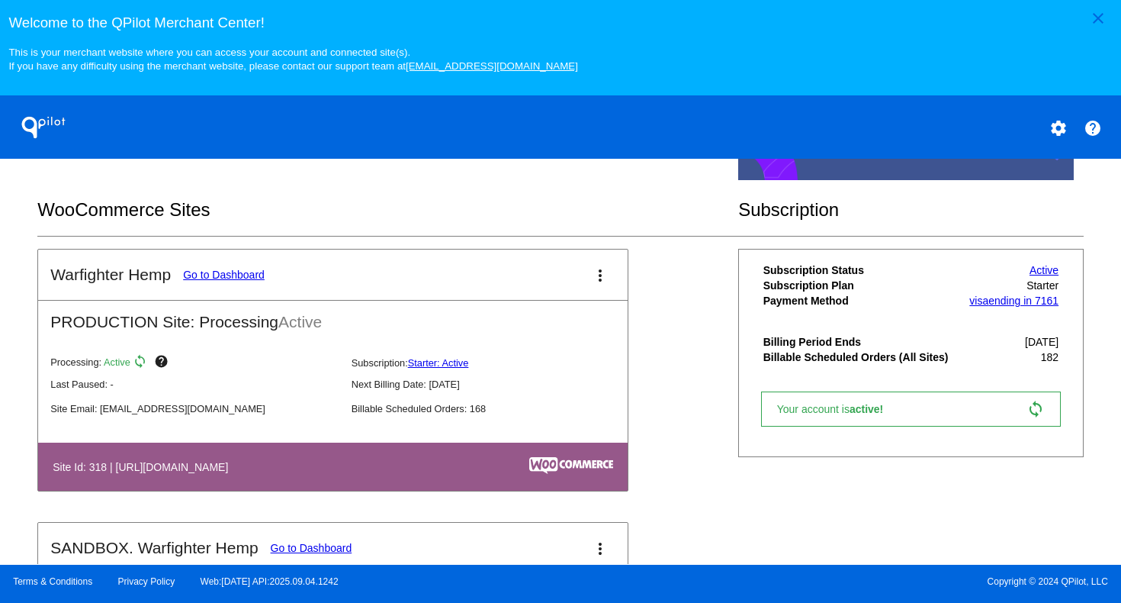
scroll to position [253, 0]
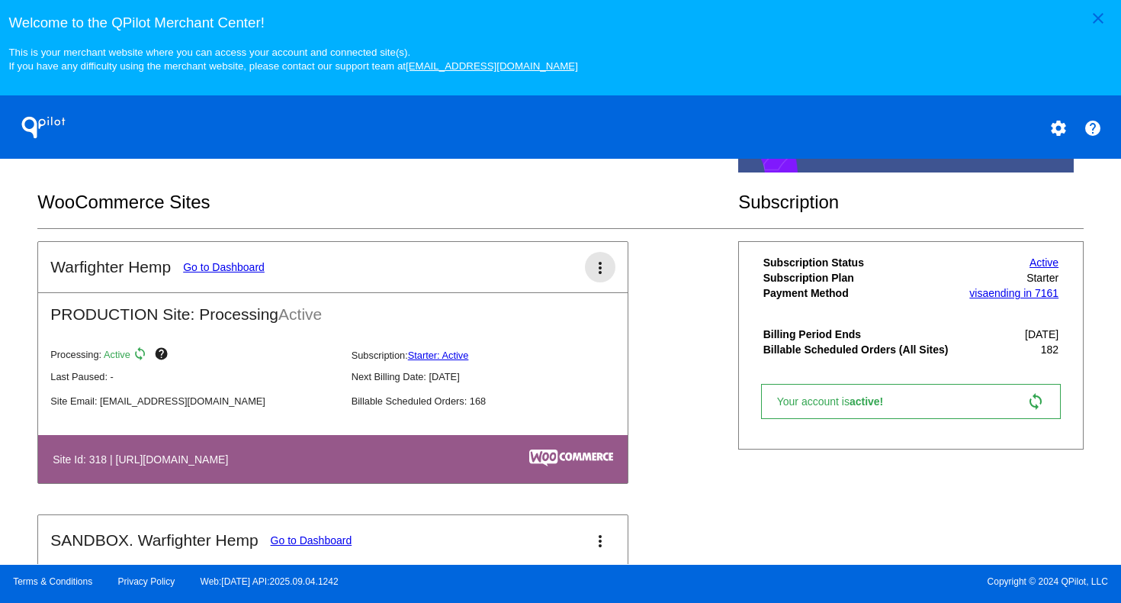
click at [597, 267] on mat-icon "more_vert" at bounding box center [600, 268] width 18 height 18
click at [681, 314] on div at bounding box center [560, 301] width 1121 height 603
click at [219, 272] on link "Go to Dashboard" at bounding box center [224, 267] width 82 height 12
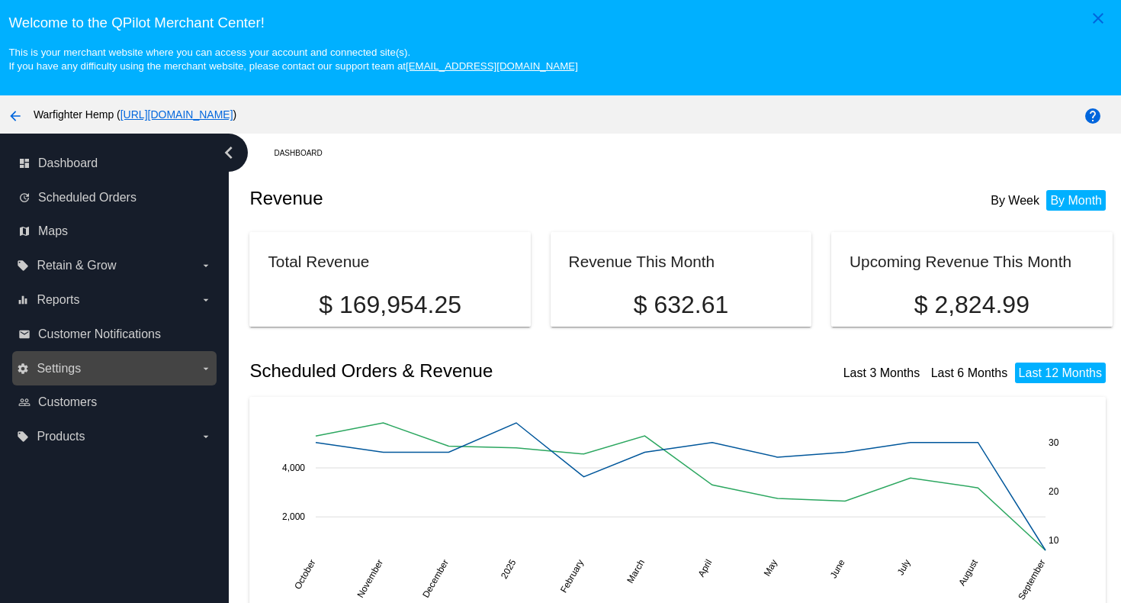
click at [104, 367] on label "settings Settings arrow_drop_down" at bounding box center [114, 368] width 195 height 24
click at [0, 0] on input "settings Settings arrow_drop_down" at bounding box center [0, 0] width 0 height 0
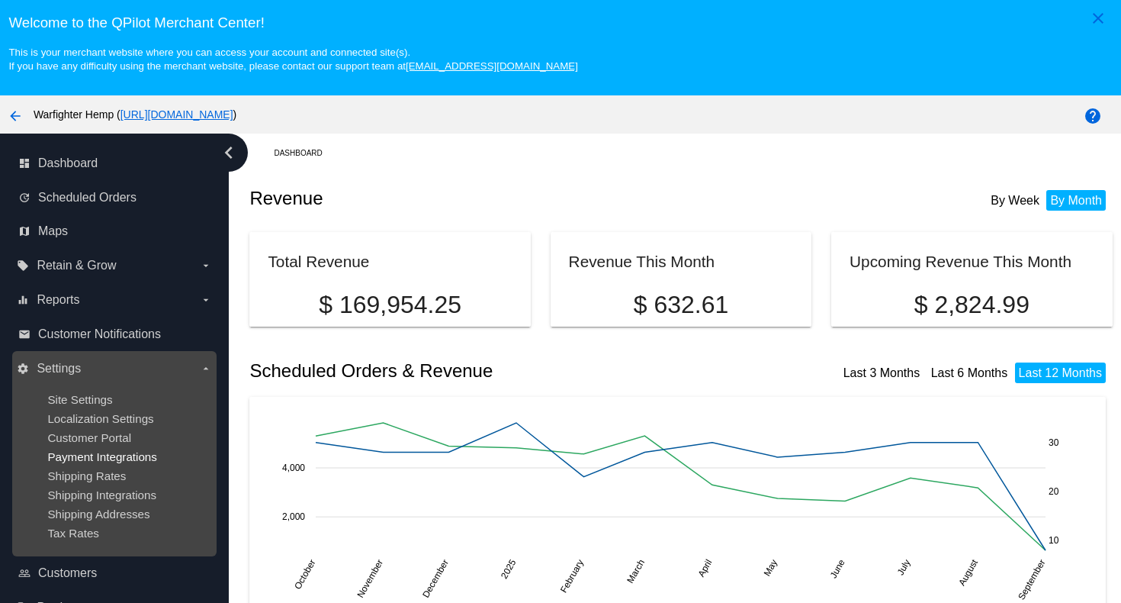
click at [98, 457] on span "Payment Integrations" at bounding box center [102, 456] width 110 height 13
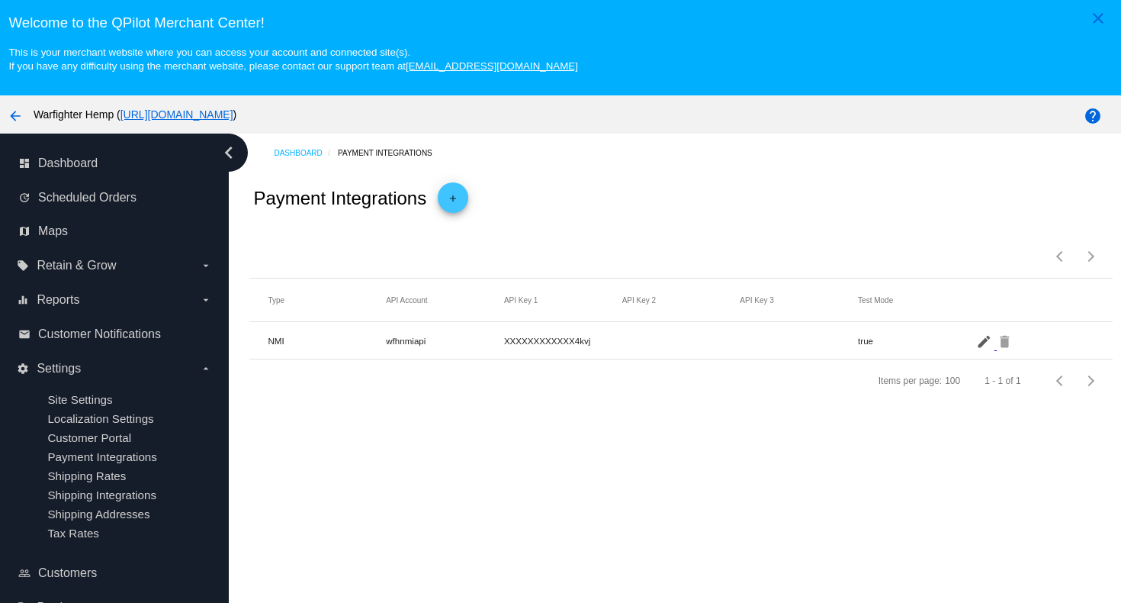
click at [984, 341] on mat-icon "edit" at bounding box center [985, 341] width 18 height 24
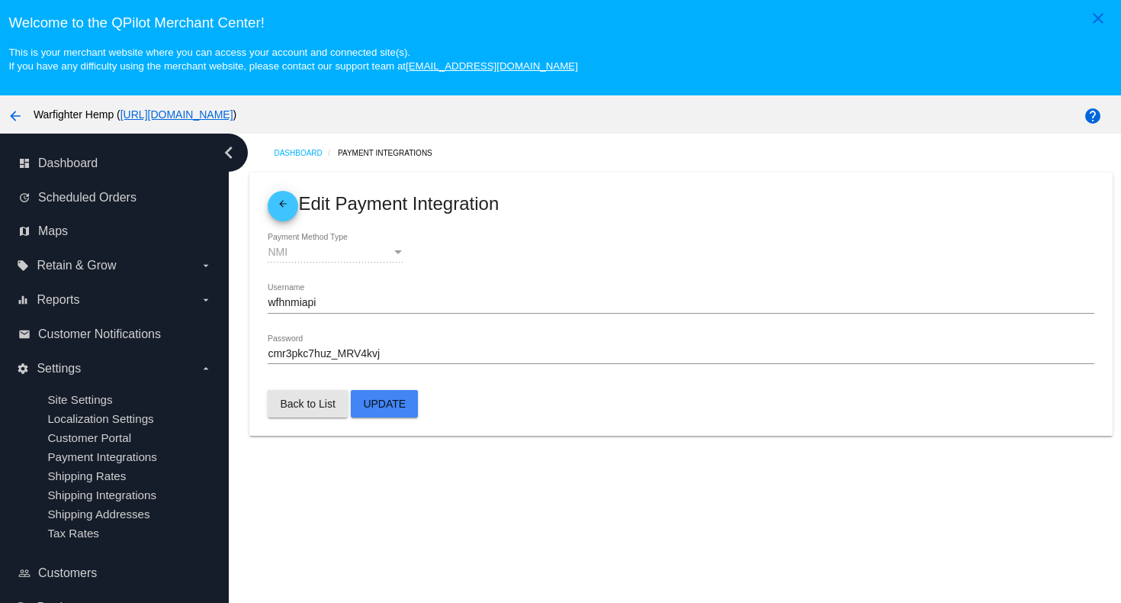
click at [299, 406] on span "Back to List" at bounding box center [307, 403] width 55 height 12
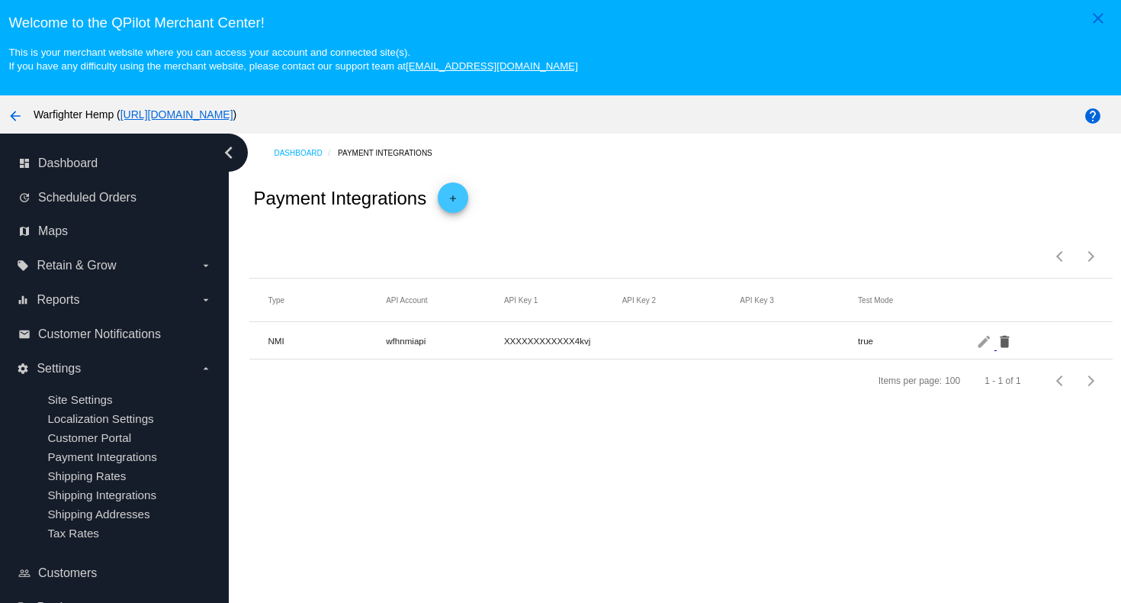
click at [1004, 346] on mat-icon "delete" at bounding box center [1006, 341] width 18 height 24
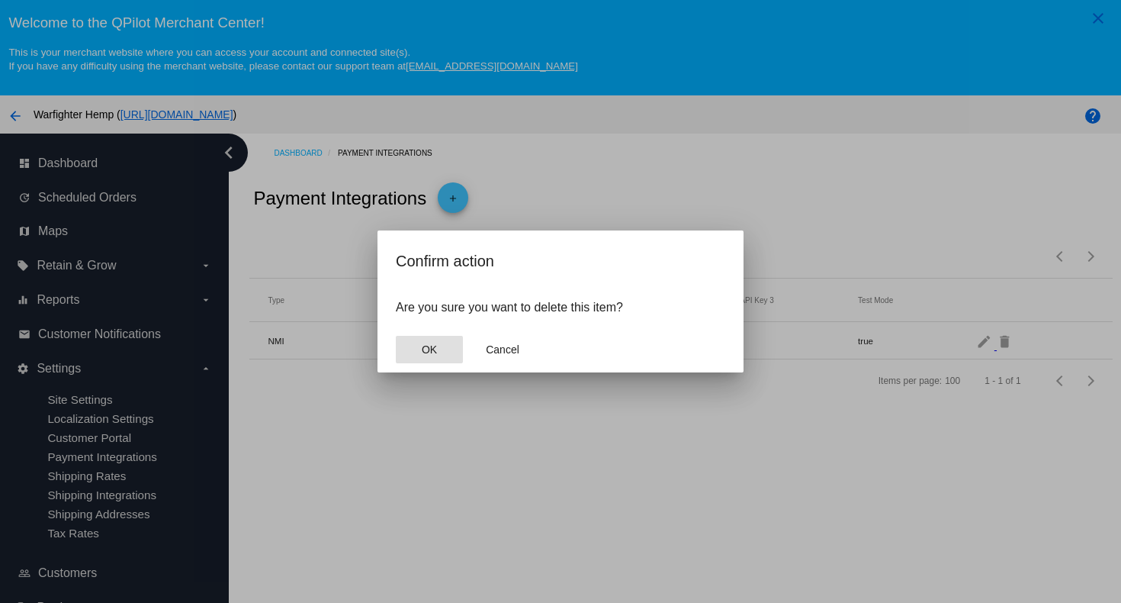
click at [425, 346] on span "OK" at bounding box center [429, 349] width 15 height 12
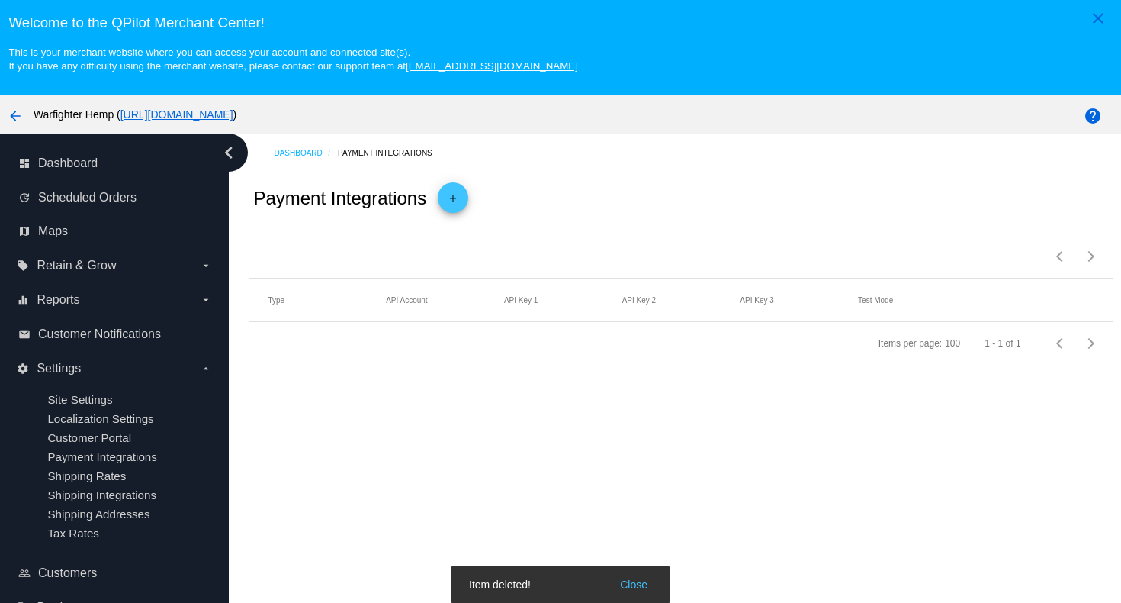
click at [455, 201] on mat-icon "add" at bounding box center [453, 202] width 18 height 18
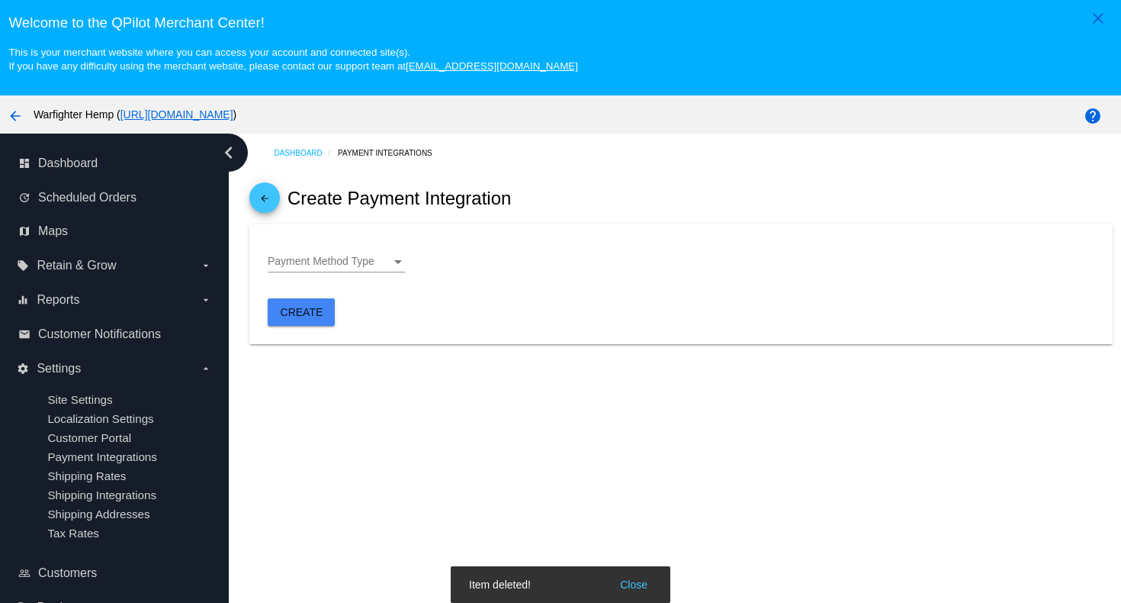
click at [348, 263] on span "Payment Method Type" at bounding box center [321, 261] width 107 height 12
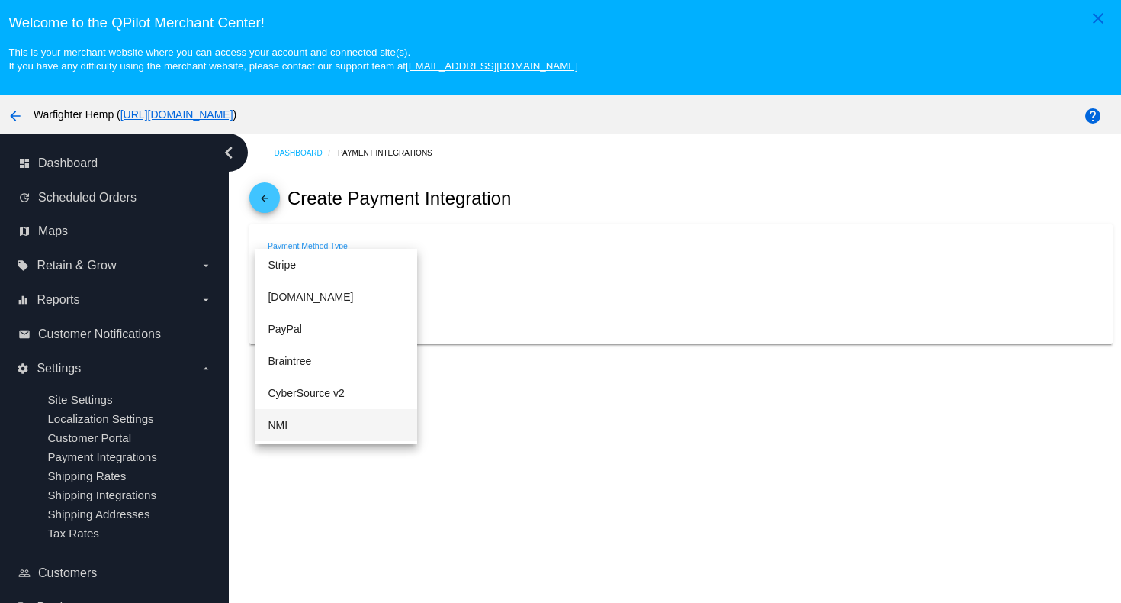
click at [288, 422] on span "NMI" at bounding box center [336, 425] width 137 height 32
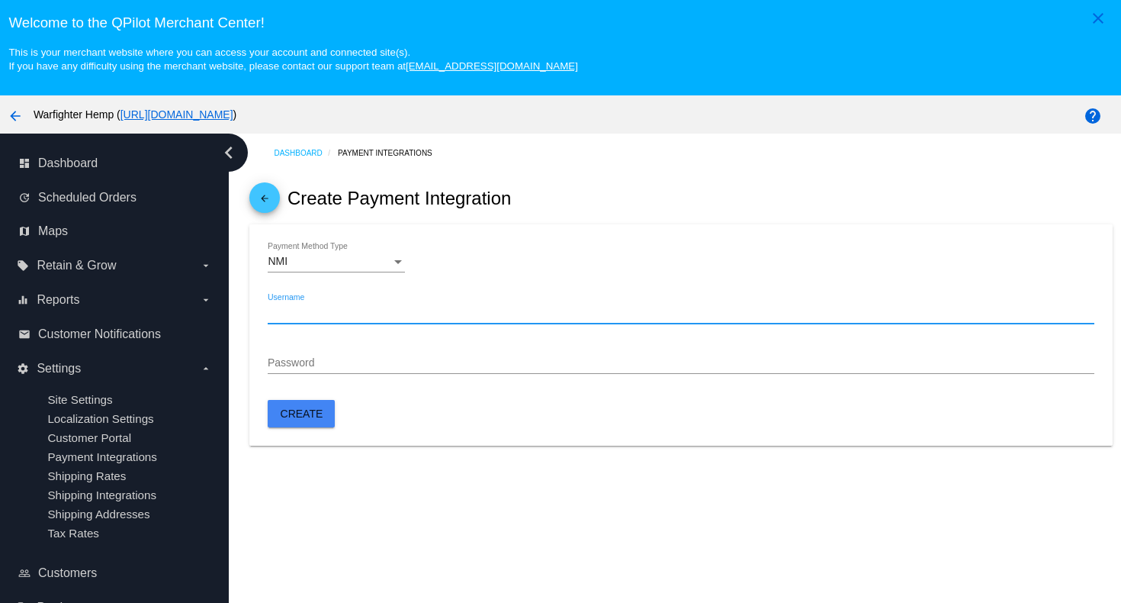
click at [317, 315] on input "Username" at bounding box center [681, 313] width 826 height 12
paste input "wfhnmiapi"
type input "wfhnmiapi"
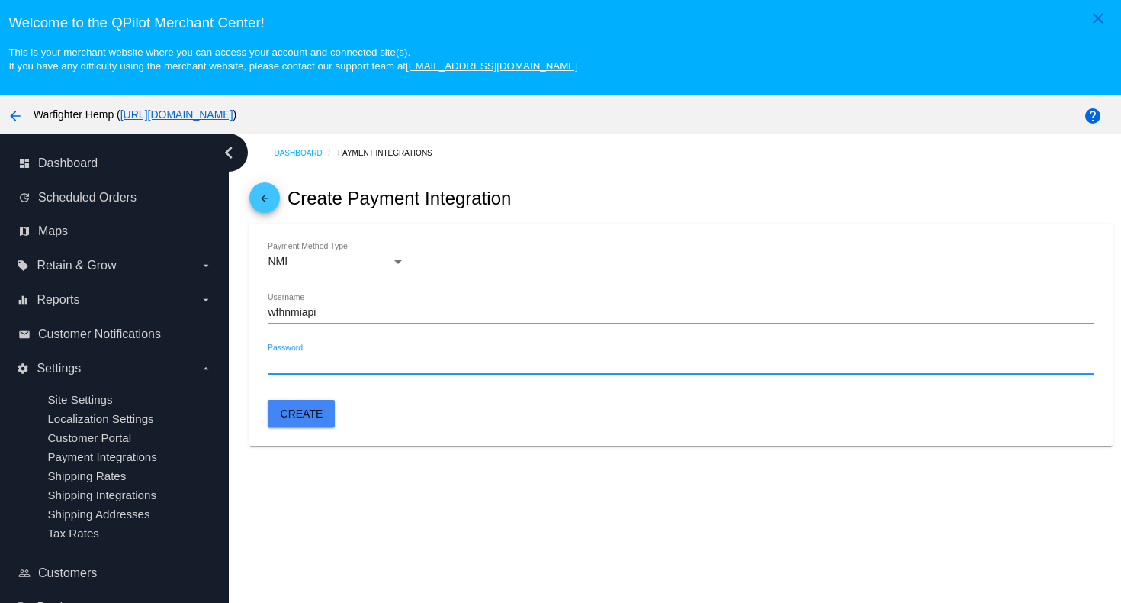
paste input "cmr3pkc7huz_MRV4kvj"
type input "cmr3pkc7huz_MRV4kvj"
click at [298, 418] on span "Create" at bounding box center [302, 413] width 43 height 12
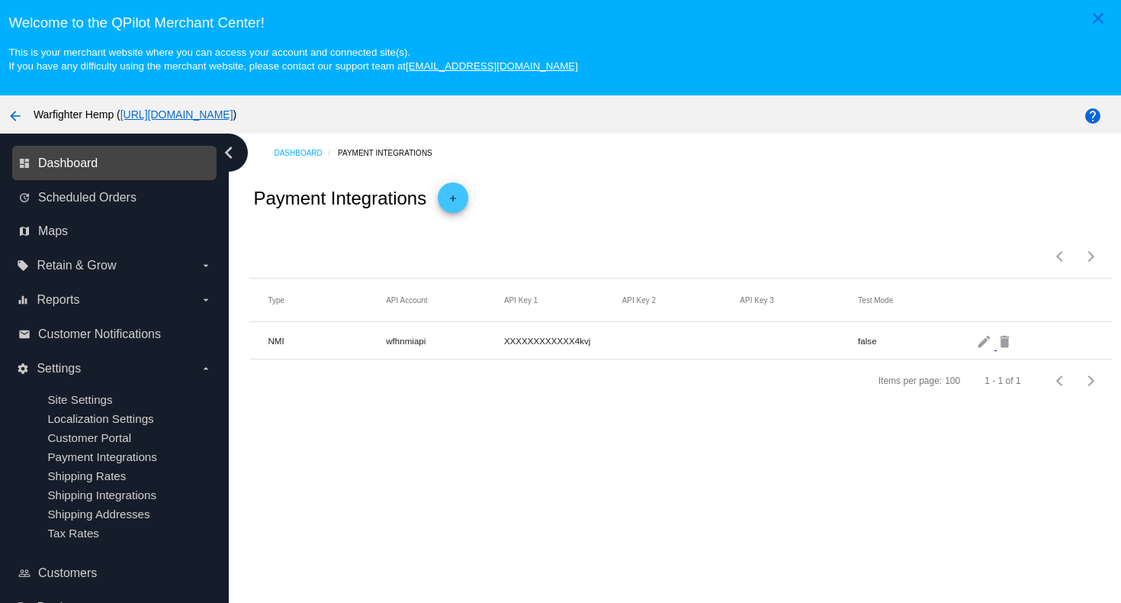
click at [67, 161] on span "Dashboard" at bounding box center [67, 163] width 59 height 14
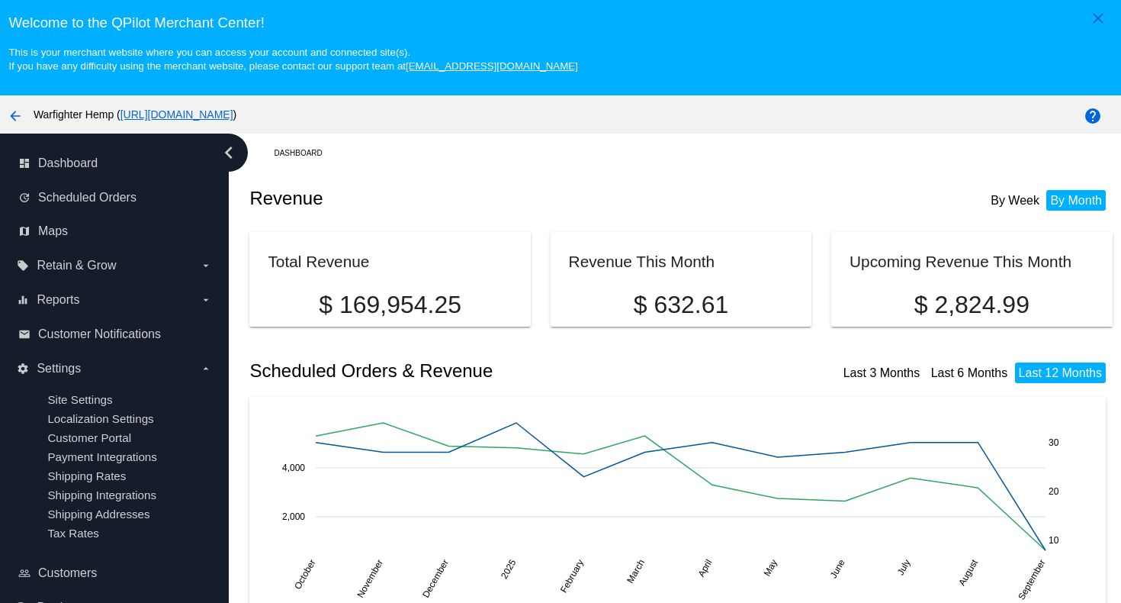
click at [17, 114] on mat-icon "arrow_back" at bounding box center [15, 116] width 18 height 18
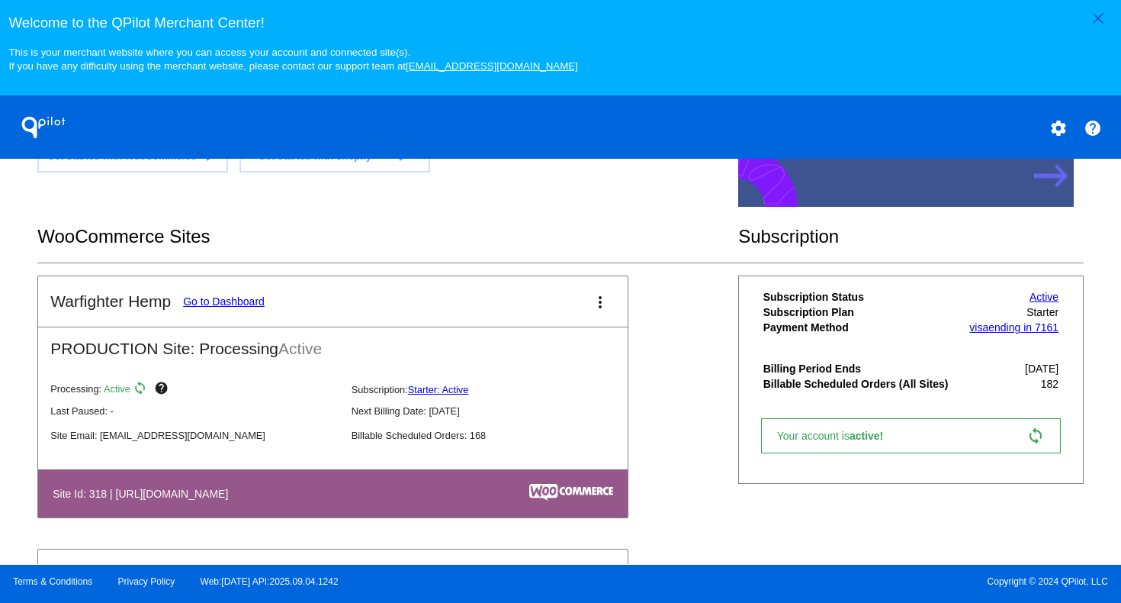
scroll to position [217, 0]
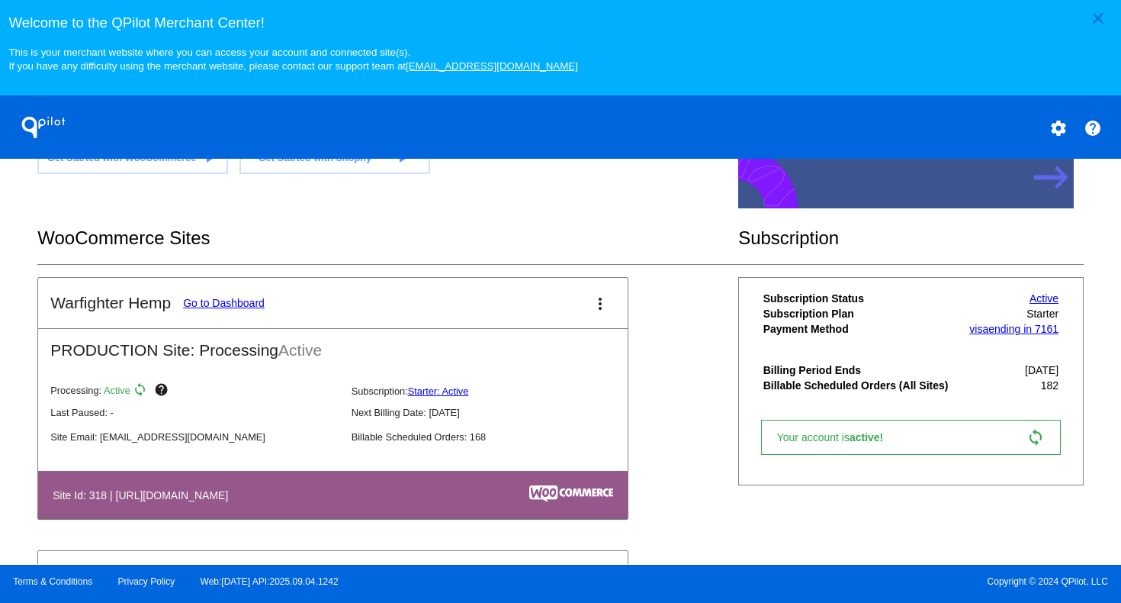
click at [606, 307] on mat-icon "more_vert" at bounding box center [600, 303] width 18 height 18
click at [560, 357] on link "edit edit" at bounding box center [545, 351] width 142 height 37
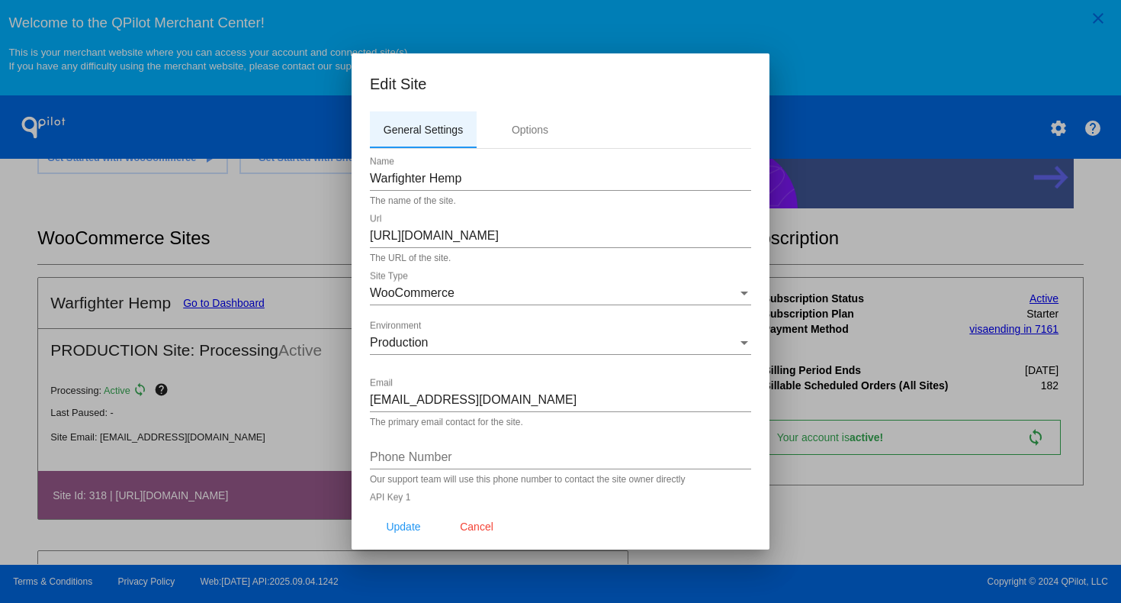
scroll to position [0, 0]
click at [526, 130] on div "Options" at bounding box center [530, 130] width 37 height 12
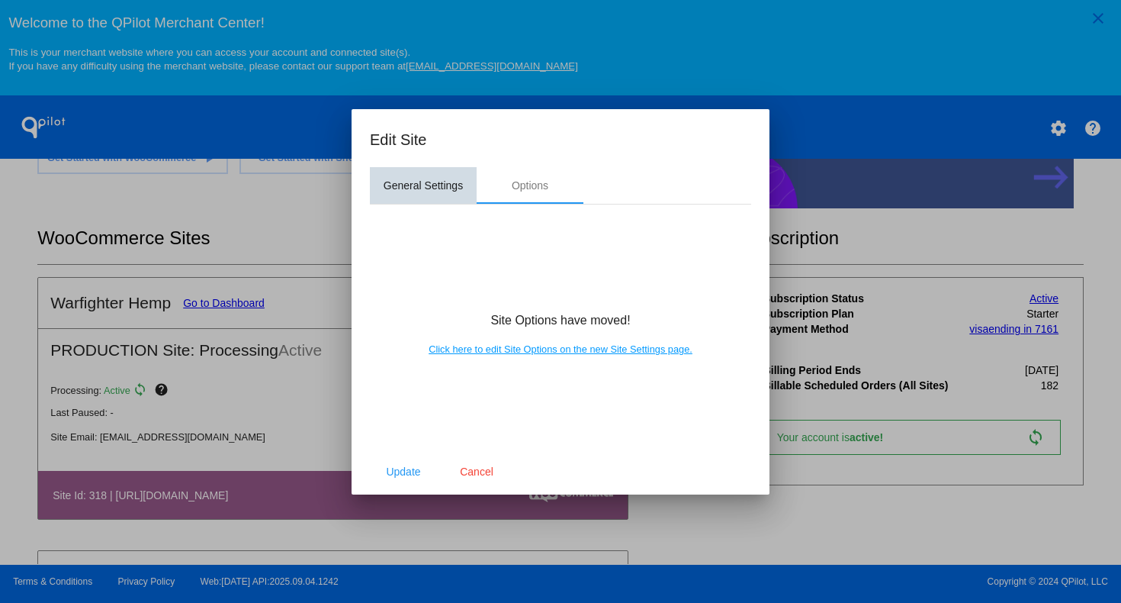
click at [420, 188] on div "General Settings" at bounding box center [423, 185] width 79 height 12
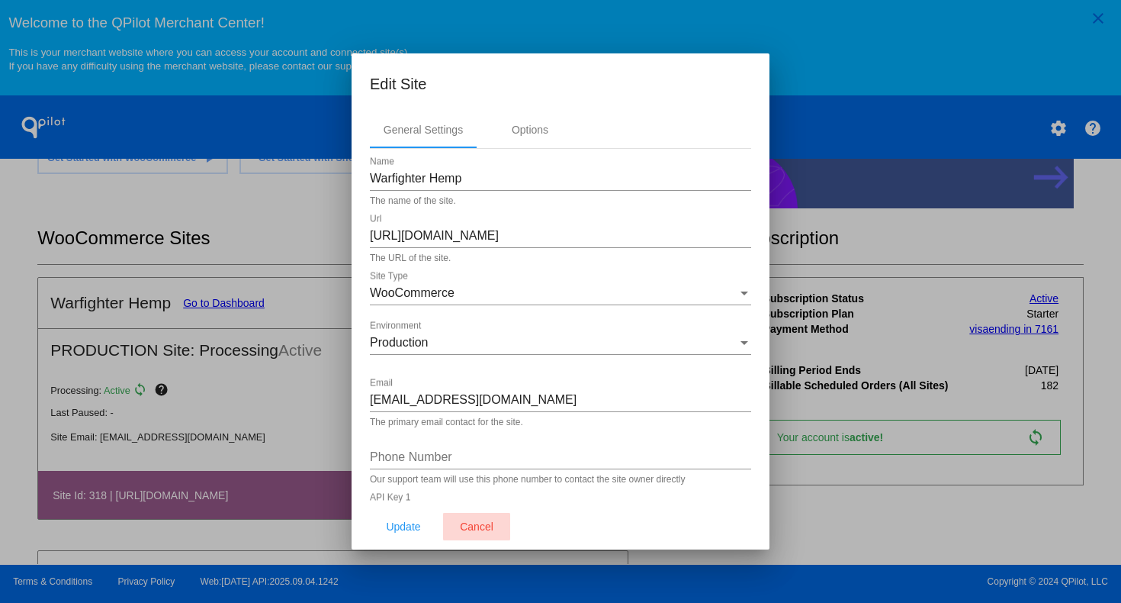
click at [485, 518] on button "Cancel" at bounding box center [476, 526] width 67 height 27
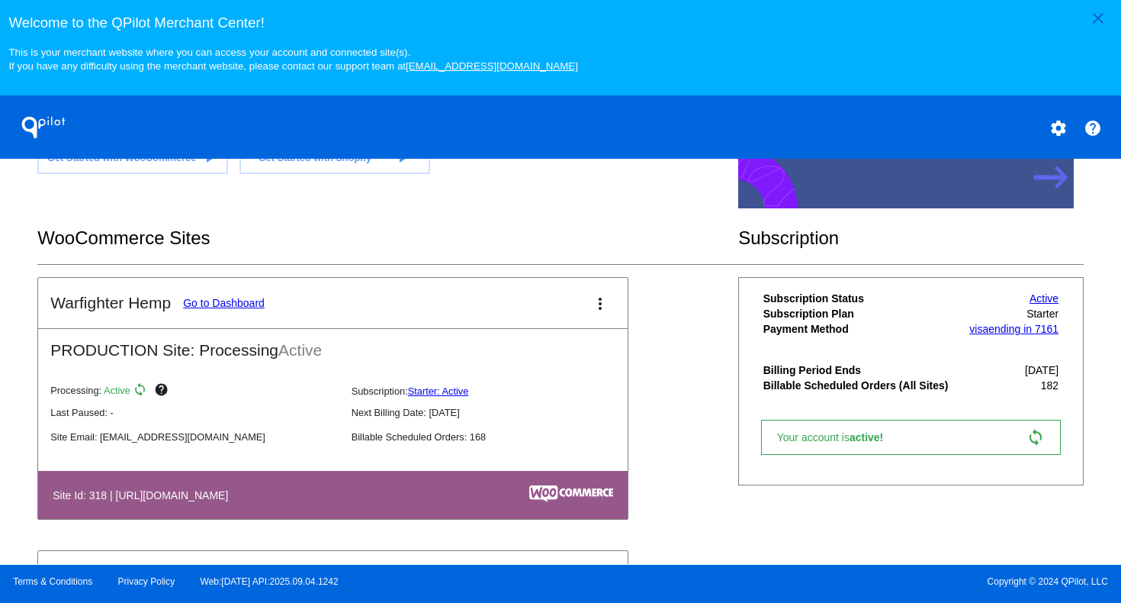
click at [678, 474] on div "Warfighter Hemp Go to Dashboard more_vert PRODUCTION Site: Processing Active Pr…" at bounding box center [560, 549] width 1046 height 545
